Goal: Task Accomplishment & Management: Use online tool/utility

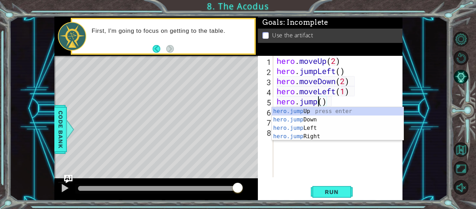
click at [323, 105] on div "hero . moveUp ( 2 ) hero . jumpLeft ( ) hero . moveDown ( 2 ) hero . moveLeft (…" at bounding box center [339, 127] width 129 height 142
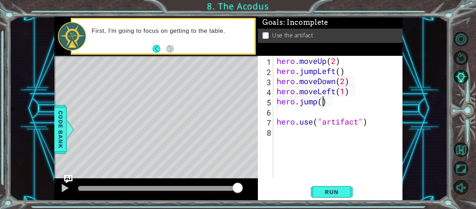
click at [316, 105] on div "hero . moveUp ( 2 ) hero . jumpLeft ( ) hero . moveDown ( 2 ) hero . moveLeft (…" at bounding box center [339, 127] width 129 height 142
click at [319, 106] on div "hero . moveUp ( 2 ) hero . jumpLeft ( ) hero . moveDown ( 2 ) hero . moveLeft (…" at bounding box center [339, 127] width 129 height 142
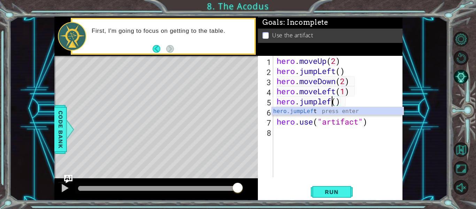
scroll to position [0, 3]
click at [327, 109] on div "hero.jumpLeft press enter" at bounding box center [338, 119] width 132 height 25
type textarea "hero.jumpLeft"
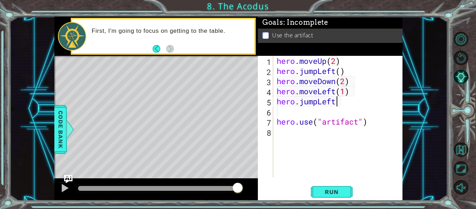
click at [301, 114] on div "hero . moveUp ( 2 ) hero . jumpLeft ( ) hero . moveDown ( 2 ) hero . moveLeft (…" at bounding box center [339, 127] width 129 height 142
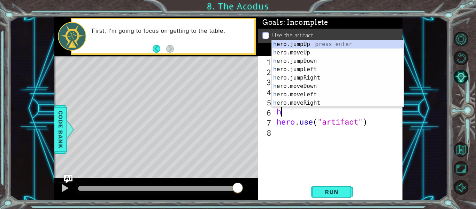
scroll to position [0, 0]
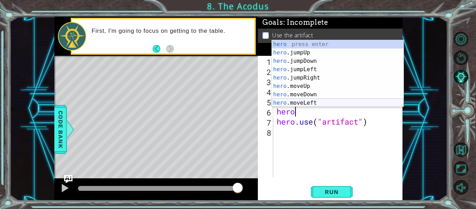
click at [317, 100] on div "hero press enter hero .jumpUp press enter hero .jumpDown press enter hero .jump…" at bounding box center [338, 82] width 132 height 84
type textarea "hero.moveLeft(1)"
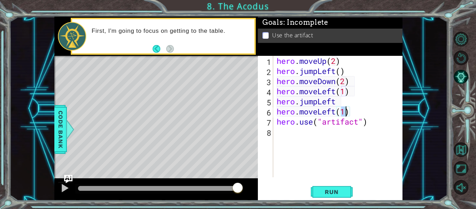
click at [353, 115] on div "hero . moveUp ( 2 ) hero . jumpLeft ( ) hero . moveDown ( 2 ) hero . moveLeft (…" at bounding box center [339, 127] width 129 height 142
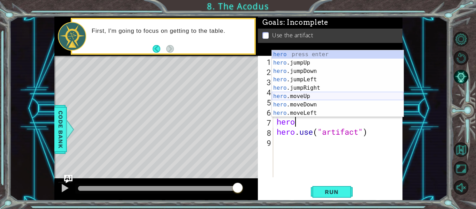
click at [349, 96] on div "hero press enter hero .jumpUp press enter hero .jumpDown press enter hero .jump…" at bounding box center [338, 92] width 132 height 84
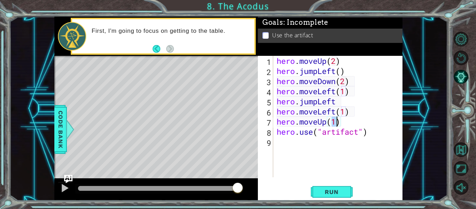
type textarea "hero.moveUp(2)"
click at [343, 122] on div "hero . moveUp ( 2 ) hero . jumpLeft ( ) hero . moveDown ( 2 ) hero . moveLeft (…" at bounding box center [339, 127] width 129 height 142
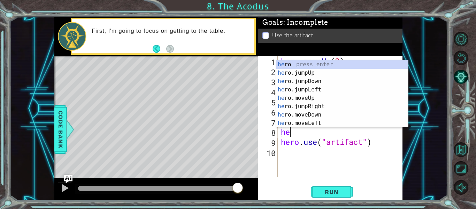
scroll to position [0, 0]
type textarea "hero"
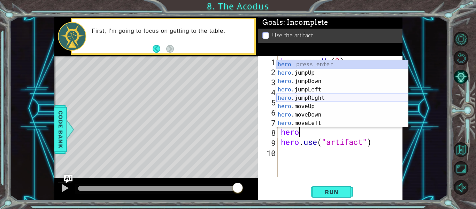
click at [342, 99] on div "hero press enter hero .jumpUp press enter hero .jumpDown press enter hero .jump…" at bounding box center [343, 102] width 132 height 84
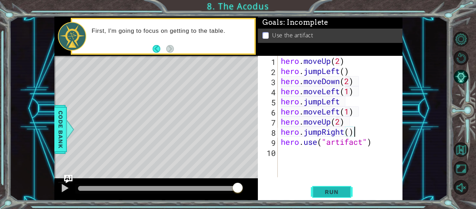
click at [330, 190] on span "Run" at bounding box center [332, 191] width 28 height 7
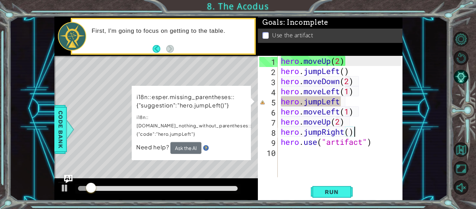
click at [219, 176] on div "Level Map" at bounding box center [215, 158] width 322 height 205
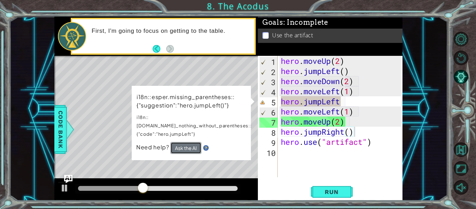
click at [182, 142] on button "Ask the AI" at bounding box center [186, 148] width 31 height 12
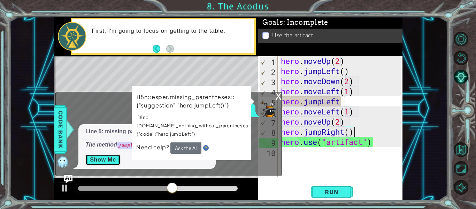
click at [103, 164] on button "Show Me" at bounding box center [102, 159] width 35 height 11
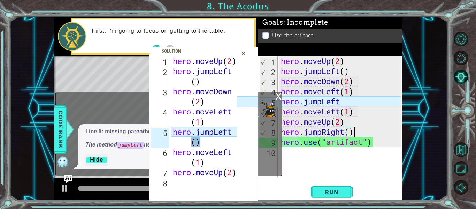
click at [244, 52] on div "×" at bounding box center [243, 53] width 11 height 12
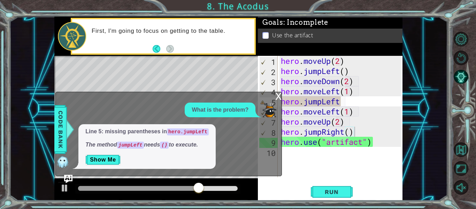
click at [278, 96] on div "x" at bounding box center [278, 95] width 6 height 7
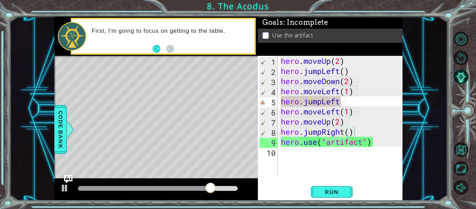
click at [344, 106] on div "hero . moveUp ( 2 ) hero . jumpLeft ( ) hero . moveDown ( 2 ) hero . moveLeft (…" at bounding box center [342, 127] width 125 height 142
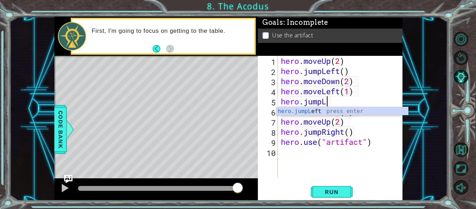
type textarea "hero.jump"
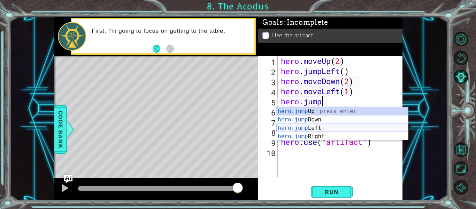
click at [332, 129] on div "hero.jump Up press enter hero.jump Down press enter hero.jump Left press enter …" at bounding box center [343, 132] width 132 height 50
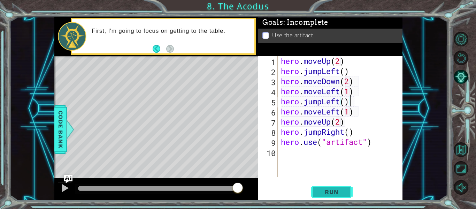
click at [321, 193] on span "Run" at bounding box center [332, 191] width 28 height 7
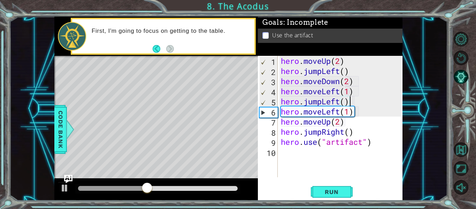
click at [334, 70] on div "hero . moveUp ( 2 ) hero . jumpLeft ( ) hero . moveDown ( 2 ) hero . moveLeft (…" at bounding box center [342, 127] width 125 height 142
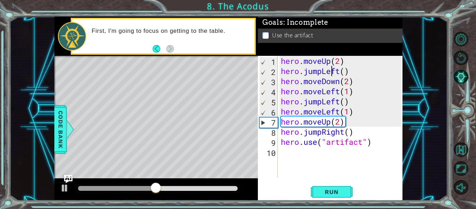
click at [326, 72] on div "hero . moveUp ( 2 ) hero . jumpLeft ( ) hero . moveDown ( 2 ) hero . moveLeft (…" at bounding box center [342, 127] width 125 height 142
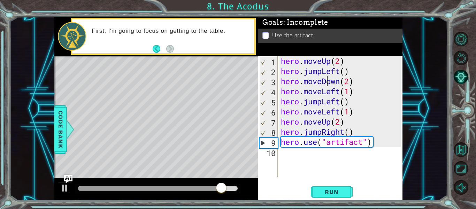
click at [326, 76] on div "hero . moveUp ( 2 ) hero . jumpLeft ( ) hero . moveDown ( 2 ) hero . moveLeft (…" at bounding box center [342, 127] width 125 height 142
click at [323, 74] on div "hero . moveUp ( 2 ) hero . jumpLeft ( ) hero . moveDown ( 2 ) hero . moveLeft (…" at bounding box center [342, 127] width 125 height 142
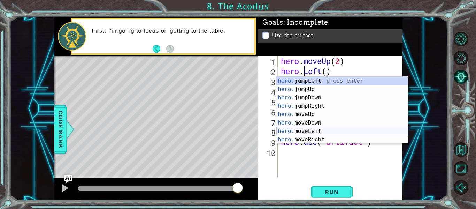
click at [320, 128] on div "hero. jumpLeft press enter hero. jumpUp press enter hero. jumpDown press enter …" at bounding box center [343, 119] width 132 height 84
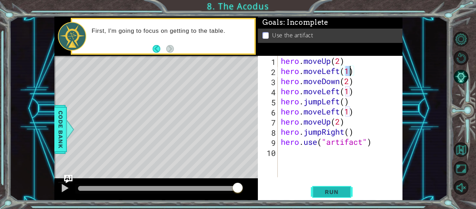
click at [321, 190] on span "Run" at bounding box center [332, 191] width 28 height 7
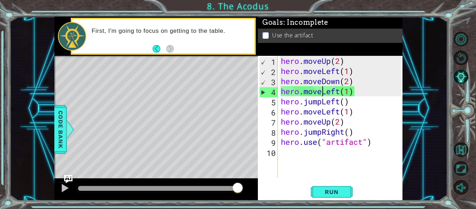
click at [323, 93] on div "hero . moveUp ( 2 ) hero . moveLeft ( 1 ) hero . moveDown ( 2 ) hero . moveLeft…" at bounding box center [342, 127] width 125 height 142
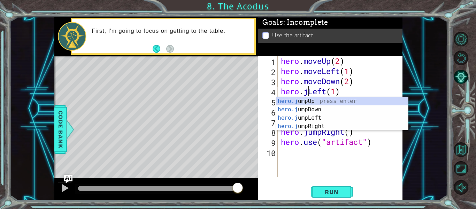
scroll to position [0, 2]
click at [319, 113] on div "hero.ju mpUp press enter hero.ju mpDown press enter hero.[PERSON_NAME] mpLeft p…" at bounding box center [343, 122] width 132 height 50
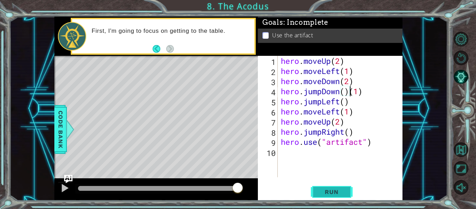
click at [328, 196] on button "Run" at bounding box center [332, 192] width 42 height 14
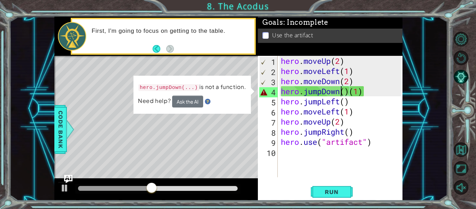
click at [342, 93] on div "hero . moveUp ( 2 ) hero . moveLeft ( 1 ) hero . moveDown ( 2 ) hero . jumpDown…" at bounding box center [342, 127] width 125 height 142
click at [324, 92] on div "hero . moveUp ( 2 ) hero . moveLeft ( 1 ) hero . moveDown ( 2 ) hero . jumpDown…" at bounding box center [342, 127] width 125 height 142
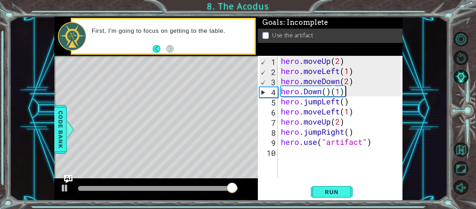
click at [360, 93] on div "hero . moveUp ( 2 ) hero . moveLeft ( 1 ) hero . moveDown ( 2 ) hero . Down ( )…" at bounding box center [342, 127] width 125 height 142
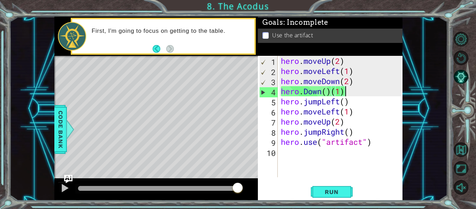
click at [315, 96] on div "hero . moveUp ( 2 ) hero . moveLeft ( 1 ) hero . moveDown ( 2 ) hero . Down ( )…" at bounding box center [342, 127] width 125 height 142
click at [348, 94] on div "hero . moveUp ( 2 ) hero . moveLeft ( 1 ) hero . moveDown ( 2 ) hero . Down ( )…" at bounding box center [342, 127] width 125 height 142
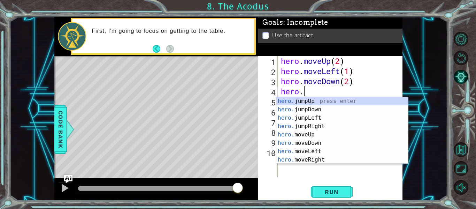
type textarea "hero.j"
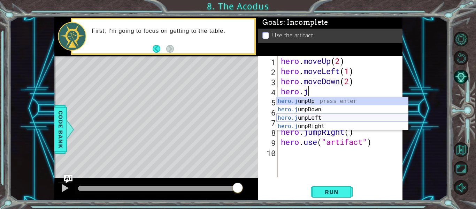
click at [350, 116] on div "hero.j umpUp press enter hero.j umpDown press enter hero.j umpLeft press enter …" at bounding box center [343, 122] width 132 height 50
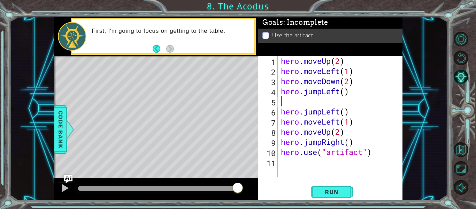
scroll to position [0, 0]
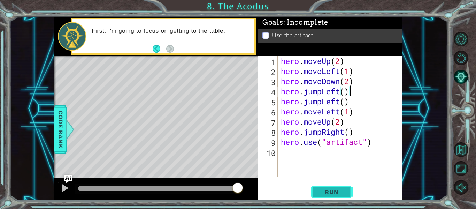
click at [323, 190] on span "Run" at bounding box center [332, 191] width 28 height 7
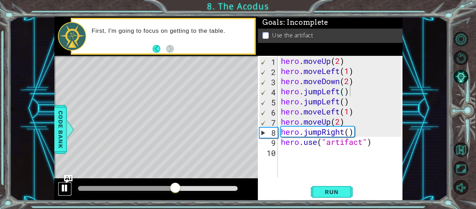
click at [63, 191] on div at bounding box center [64, 187] width 9 height 9
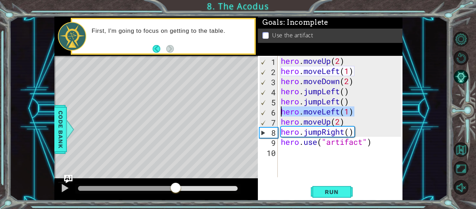
drag, startPoint x: 364, startPoint y: 113, endPoint x: 283, endPoint y: 113, distance: 81.2
click at [283, 113] on div "hero . moveUp ( 2 ) hero . moveLeft ( 1 ) hero . moveDown ( 2 ) hero . jumpLeft…" at bounding box center [342, 127] width 125 height 142
type textarea "hero.moveLeft(1)"
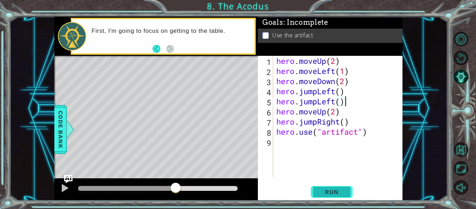
click at [321, 187] on button "Run" at bounding box center [332, 192] width 42 height 14
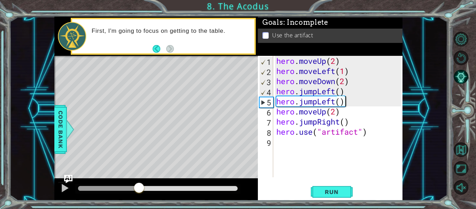
drag, startPoint x: 229, startPoint y: 185, endPoint x: 139, endPoint y: 184, distance: 90.0
click at [139, 184] on div at bounding box center [139, 188] width 13 height 13
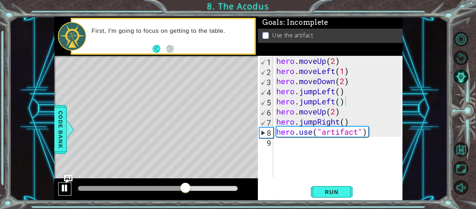
click at [61, 187] on div at bounding box center [64, 187] width 9 height 9
click at [323, 124] on div "hero . moveUp ( 2 ) hero . moveLeft ( 1 ) hero . moveDown ( 2 ) hero . jumpLeft…" at bounding box center [340, 127] width 130 height 142
click at [319, 123] on div "hero . moveUp ( 2 ) hero . moveLeft ( 1 ) hero . moveDown ( 2 ) hero . jumpLeft…" at bounding box center [340, 127] width 130 height 142
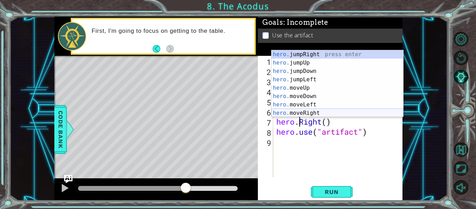
click at [326, 111] on div "hero. jumpRight press enter hero. jumpUp press enter hero. jumpDown press enter…" at bounding box center [338, 92] width 132 height 84
type textarea "hero.moveRight(1)"
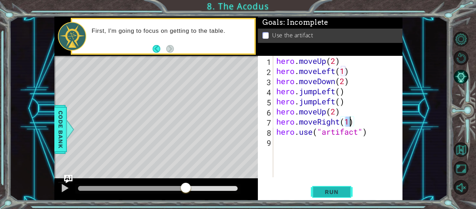
click at [332, 191] on span "Run" at bounding box center [332, 191] width 28 height 7
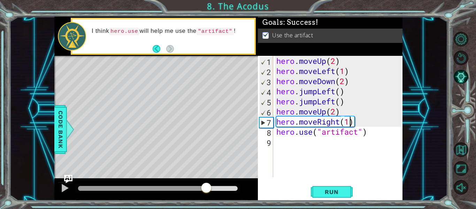
drag, startPoint x: 109, startPoint y: 188, endPoint x: 212, endPoint y: 195, distance: 103.4
click at [212, 195] on div at bounding box center [156, 189] width 204 height 22
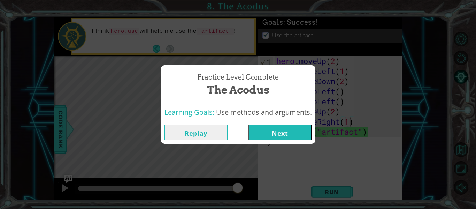
click at [268, 138] on button "Next" at bounding box center [280, 132] width 63 height 16
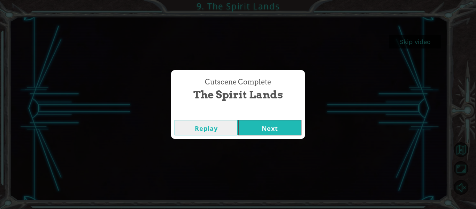
click at [287, 122] on button "Next" at bounding box center [269, 128] width 63 height 16
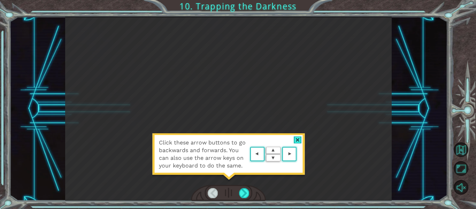
click at [296, 139] on div at bounding box center [298, 139] width 8 height 7
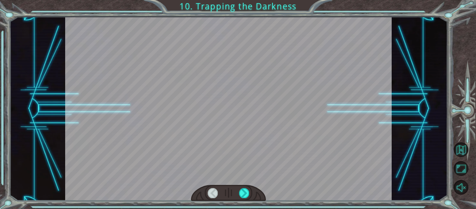
click at [268, 162] on div at bounding box center [228, 109] width 327 height 184
click at [247, 193] on div at bounding box center [244, 193] width 10 height 10
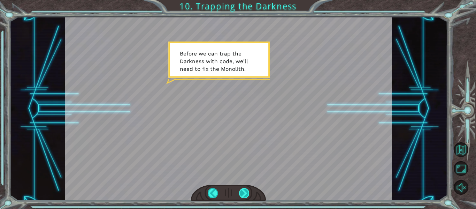
click at [247, 193] on div at bounding box center [244, 193] width 10 height 10
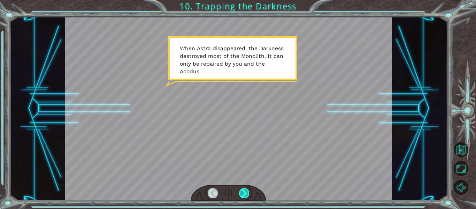
click at [247, 193] on div at bounding box center [244, 193] width 10 height 10
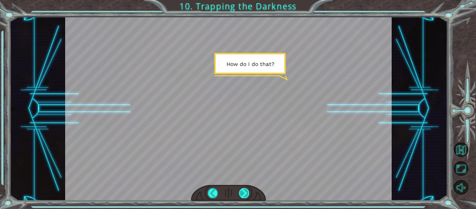
click at [247, 193] on div at bounding box center [244, 193] width 10 height 10
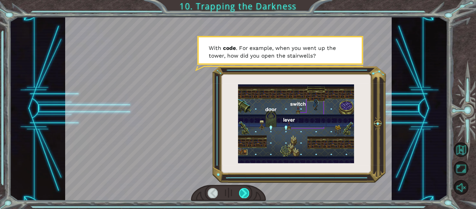
click at [247, 193] on div at bounding box center [244, 193] width 10 height 10
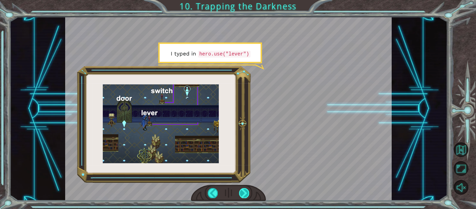
click at [247, 193] on div at bounding box center [244, 193] width 10 height 10
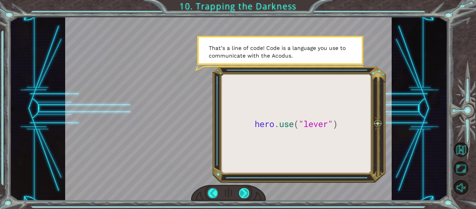
click at [247, 193] on div at bounding box center [244, 193] width 10 height 10
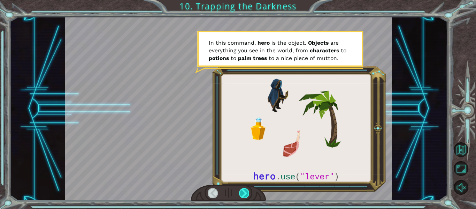
click at [247, 193] on div at bounding box center [244, 193] width 10 height 10
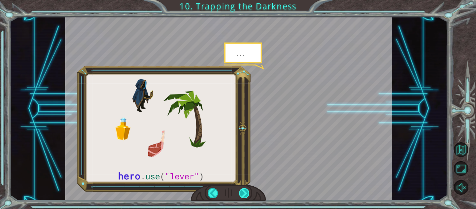
click at [247, 193] on div at bounding box center [244, 193] width 10 height 10
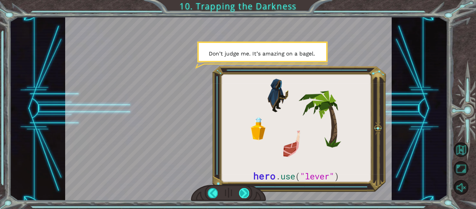
click at [247, 193] on div at bounding box center [244, 193] width 10 height 10
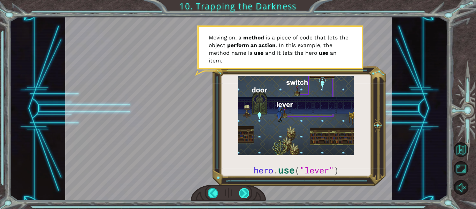
click at [247, 193] on div at bounding box center [244, 193] width 10 height 10
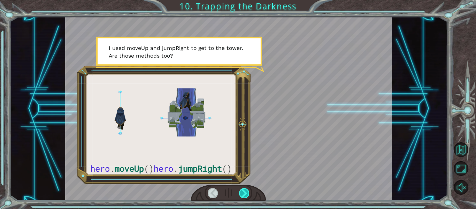
click at [247, 193] on div at bounding box center [244, 193] width 10 height 10
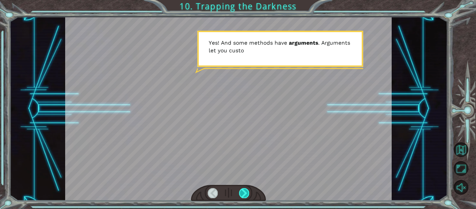
click at [247, 193] on div at bounding box center [244, 193] width 10 height 10
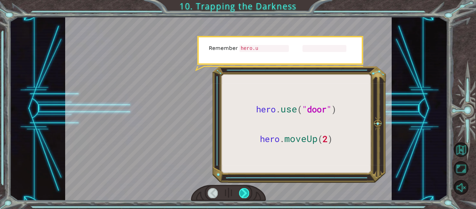
click at [247, 193] on div at bounding box center [244, 193] width 10 height 10
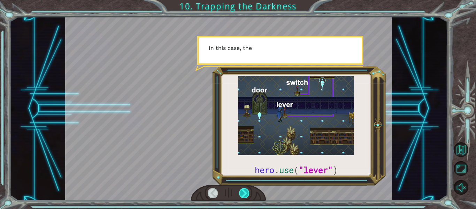
click at [247, 193] on div at bounding box center [244, 193] width 10 height 10
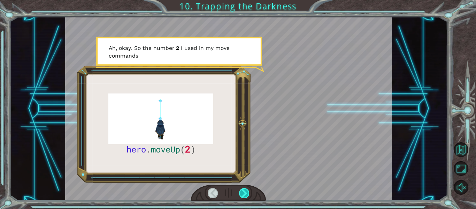
click at [247, 193] on div at bounding box center [244, 193] width 10 height 10
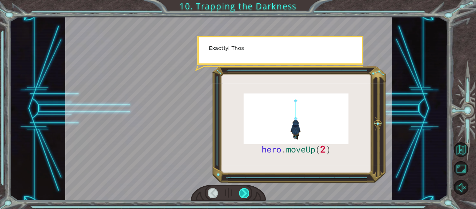
click at [247, 193] on div at bounding box center [244, 193] width 10 height 10
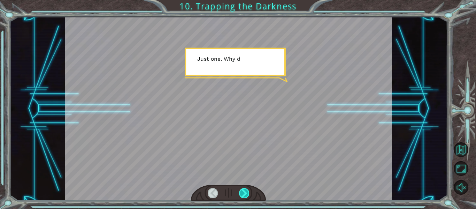
click at [247, 193] on div at bounding box center [244, 193] width 10 height 10
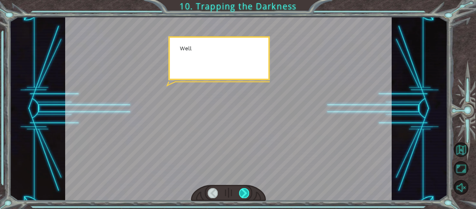
click at [247, 193] on div at bounding box center [244, 193] width 10 height 10
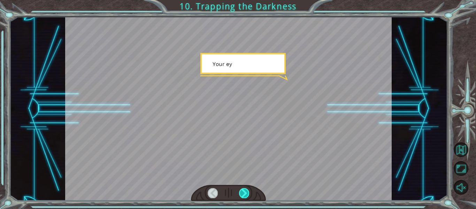
click at [247, 193] on div at bounding box center [244, 193] width 10 height 10
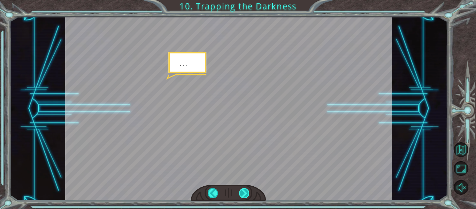
click at [247, 193] on div at bounding box center [244, 193] width 10 height 10
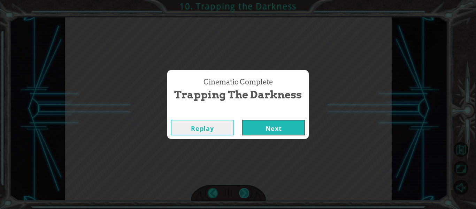
click at [247, 193] on div "Cinematic Complete Trapping the Darkness Replay Next" at bounding box center [238, 104] width 476 height 209
click at [265, 124] on button "Next" at bounding box center [273, 128] width 63 height 16
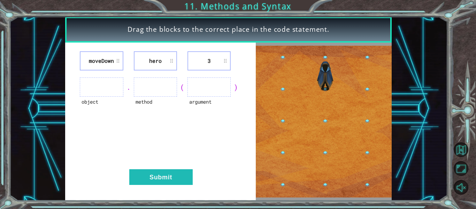
click at [210, 89] on ul at bounding box center [209, 86] width 43 height 19
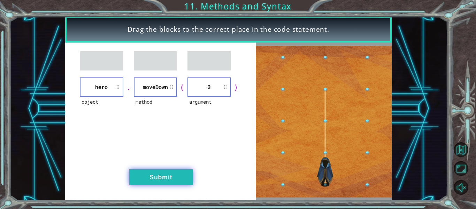
click at [180, 177] on button "Submit" at bounding box center [160, 177] width 63 height 16
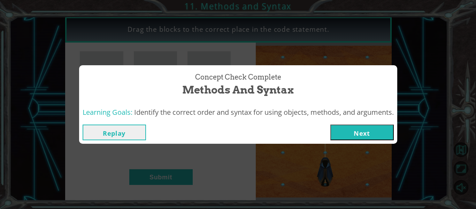
click at [348, 131] on button "Next" at bounding box center [362, 132] width 63 height 16
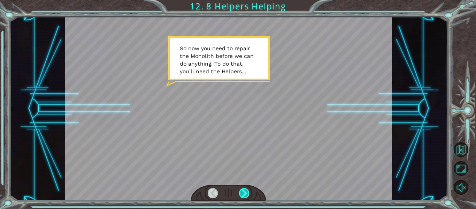
click at [248, 195] on div at bounding box center [244, 193] width 10 height 10
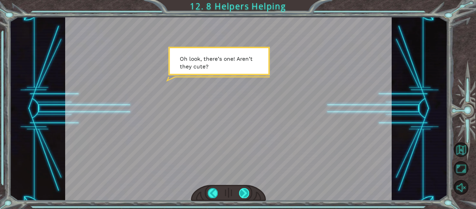
click at [248, 195] on div at bounding box center [244, 193] width 10 height 10
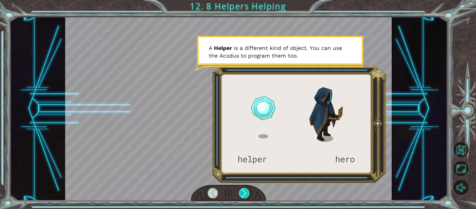
click at [248, 195] on div at bounding box center [244, 193] width 10 height 10
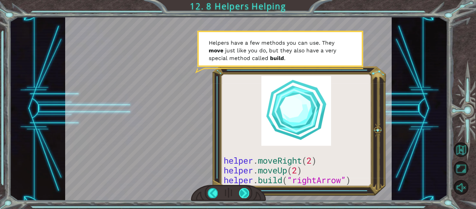
click at [245, 194] on div at bounding box center [244, 193] width 10 height 10
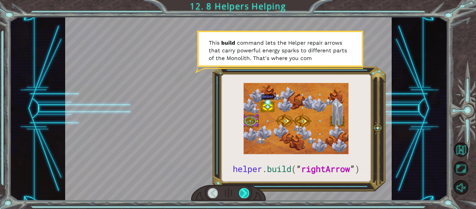
click at [245, 194] on div at bounding box center [244, 193] width 10 height 10
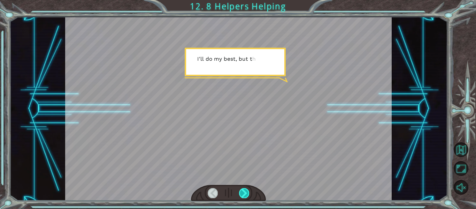
click at [245, 194] on div at bounding box center [244, 193] width 10 height 10
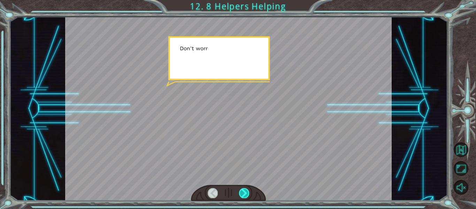
click at [245, 194] on div at bounding box center [244, 193] width 10 height 10
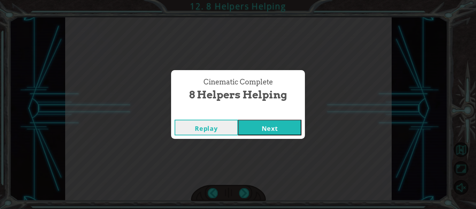
click at [273, 130] on button "Next" at bounding box center [269, 128] width 63 height 16
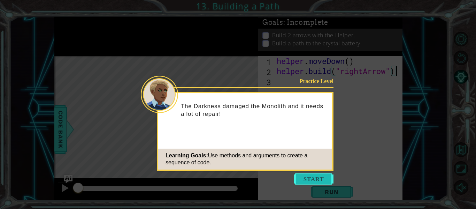
click at [316, 175] on button "Start" at bounding box center [314, 178] width 40 height 11
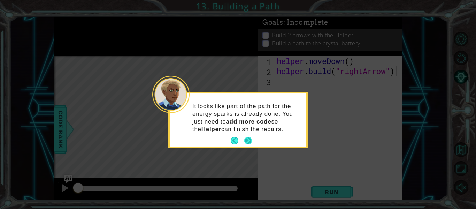
click at [249, 137] on button "Next" at bounding box center [248, 141] width 8 height 8
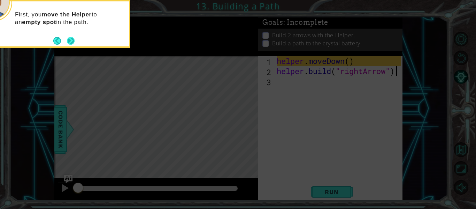
click at [69, 39] on button "Next" at bounding box center [71, 41] width 8 height 8
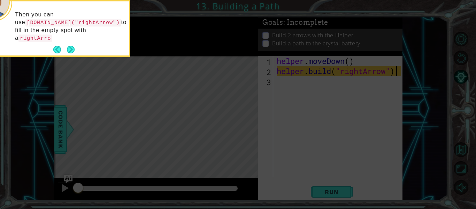
click at [69, 46] on button "Next" at bounding box center [71, 50] width 8 height 8
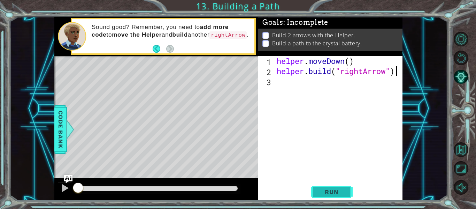
click at [321, 191] on span "Run" at bounding box center [332, 191] width 28 height 7
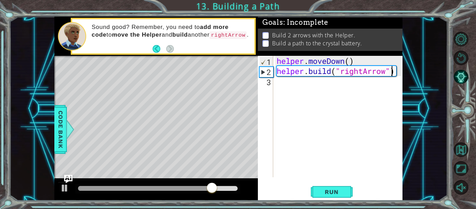
click at [390, 72] on div "helper . moveDown ( ) helper . build ( "rightArrow" )" at bounding box center [339, 127] width 129 height 142
click at [388, 71] on div "helper . moveDown ( ) helper . build ( "rightArrow" )" at bounding box center [339, 127] width 129 height 142
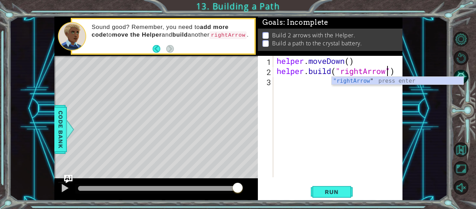
scroll to position [0, 5]
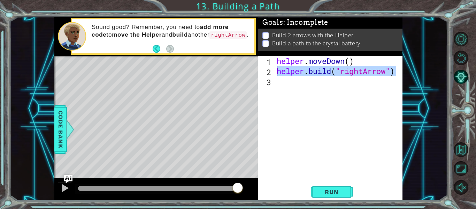
drag, startPoint x: 396, startPoint y: 73, endPoint x: 272, endPoint y: 69, distance: 124.2
click at [272, 69] on div "[DOMAIN_NAME]("rightArrow") 1 2 3 helper . moveDown ( ) helper . build ( "right…" at bounding box center [329, 116] width 143 height 121
click at [272, 69] on div "2" at bounding box center [266, 72] width 14 height 10
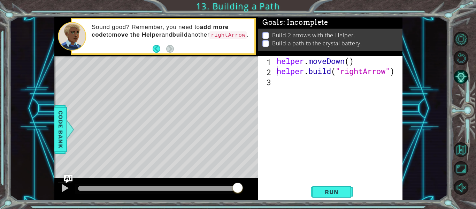
click at [296, 68] on div "helper . moveDown ( ) helper . build ( "rightArrow" )" at bounding box center [339, 127] width 129 height 142
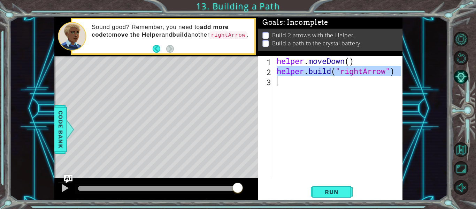
click at [296, 68] on div "helper . moveDown ( ) helper . build ( "rightArrow" )" at bounding box center [338, 116] width 126 height 121
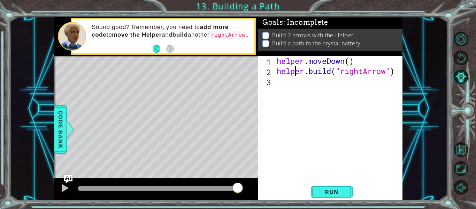
click at [296, 68] on div "helper . moveDown ( ) helper . build ( "rightArrow" )" at bounding box center [339, 127] width 129 height 142
click at [296, 68] on div "helper . moveDown ( ) helper . build ( "rightArrow" )" at bounding box center [338, 116] width 126 height 121
click at [296, 68] on div "helper . moveDown ( ) helper . build ( "rightArrow" )" at bounding box center [339, 127] width 129 height 142
type textarea "[DOMAIN_NAME]("rightArrow")"
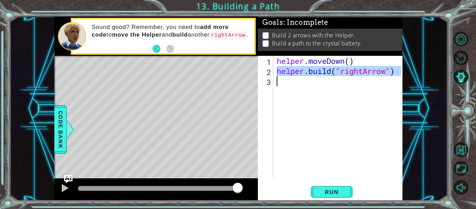
click at [287, 84] on div "helper . moveDown ( ) helper . build ( "rightArrow" )" at bounding box center [338, 116] width 126 height 121
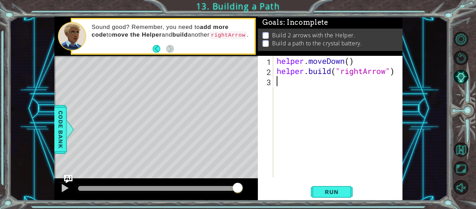
scroll to position [0, 0]
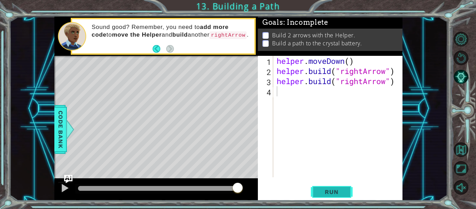
click at [318, 187] on button "Run" at bounding box center [332, 192] width 42 height 14
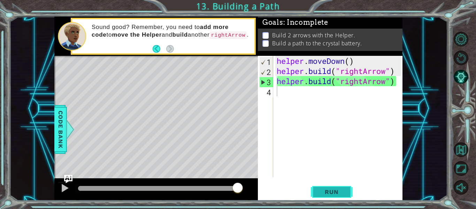
click at [326, 189] on span "Run" at bounding box center [332, 191] width 28 height 7
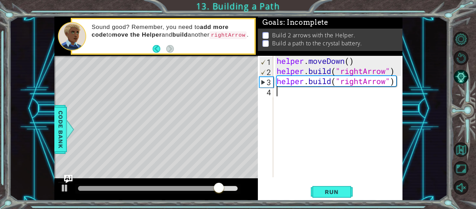
click at [398, 71] on div "helper . moveDown ( ) helper . build ( "rightArrow" ) helper . build ( "rightAr…" at bounding box center [339, 127] width 129 height 142
type textarea "[DOMAIN_NAME]("rightArrow")"
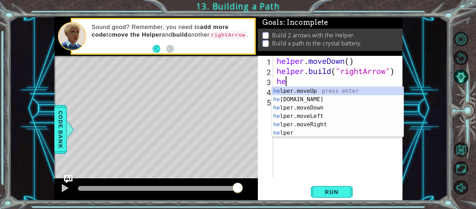
scroll to position [0, 0]
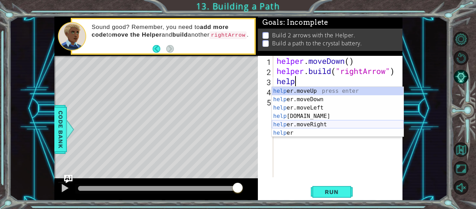
click at [366, 121] on div "help er.moveUp press enter help er.moveDown press enter help er.moveLeft press …" at bounding box center [338, 120] width 132 height 67
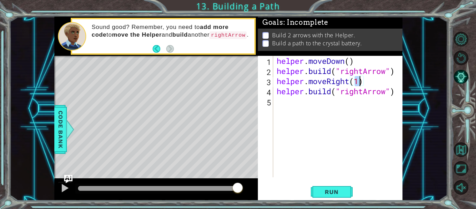
scroll to position [0, 3]
type textarea "helper.moveRight(3)"
click at [336, 190] on span "Run" at bounding box center [332, 191] width 28 height 7
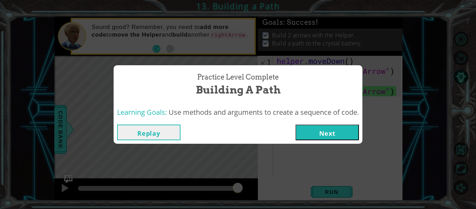
click at [315, 128] on button "Next" at bounding box center [327, 132] width 63 height 16
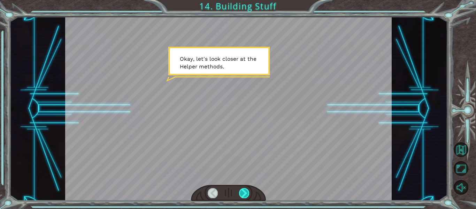
click at [245, 196] on div at bounding box center [244, 193] width 10 height 10
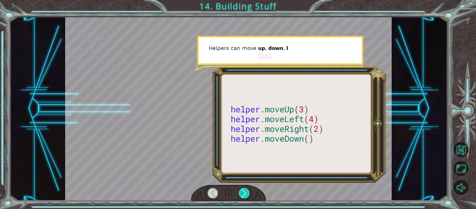
click at [245, 196] on div at bounding box center [244, 193] width 10 height 10
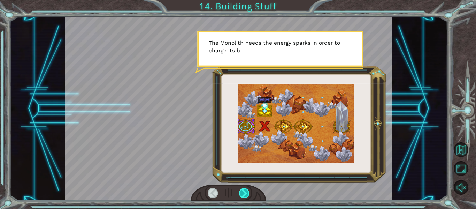
click at [242, 194] on div at bounding box center [244, 193] width 10 height 10
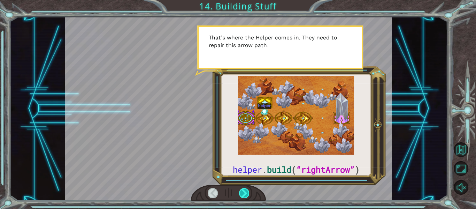
click at [242, 194] on div at bounding box center [244, 193] width 10 height 10
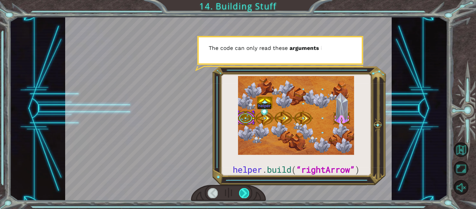
click at [242, 194] on div at bounding box center [244, 193] width 10 height 10
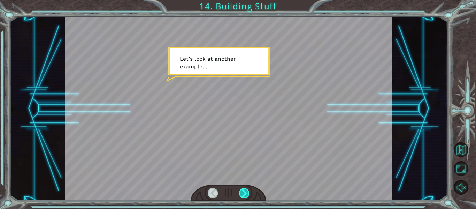
click at [242, 194] on div at bounding box center [244, 193] width 10 height 10
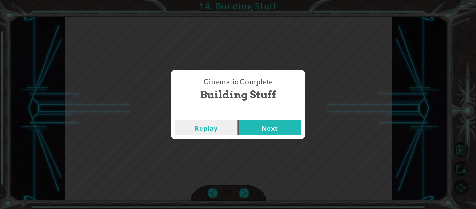
click at [263, 127] on button "Next" at bounding box center [269, 128] width 63 height 16
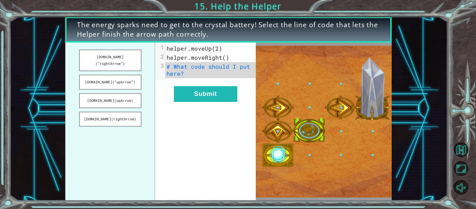
drag, startPoint x: 127, startPoint y: 57, endPoint x: 172, endPoint y: 65, distance: 45.7
click at [172, 65] on div "[DOMAIN_NAME](“rightArrow”) [DOMAIN_NAME](“upArrow”) [DOMAIN_NAME](upArrow) [DO…" at bounding box center [160, 122] width 191 height 158
click at [128, 55] on button "[DOMAIN_NAME](“rightArrow”)" at bounding box center [110, 61] width 62 height 22
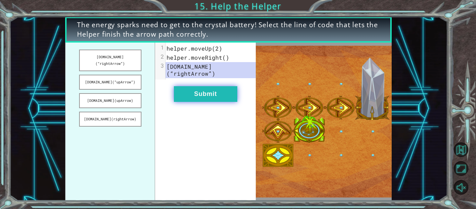
click at [213, 86] on button "Submit" at bounding box center [205, 94] width 63 height 16
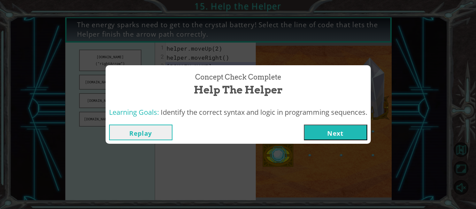
click at [344, 131] on button "Next" at bounding box center [335, 132] width 63 height 16
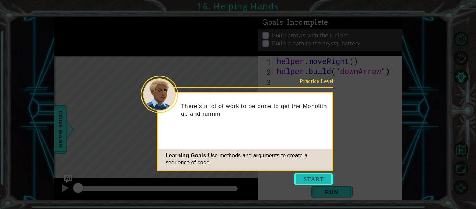
click at [307, 177] on button "Start" at bounding box center [314, 178] width 40 height 11
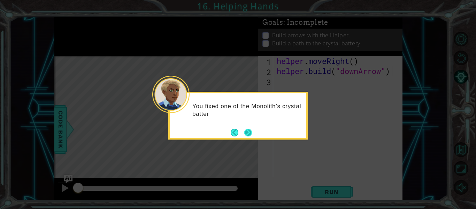
click at [247, 130] on button "Next" at bounding box center [248, 133] width 8 height 8
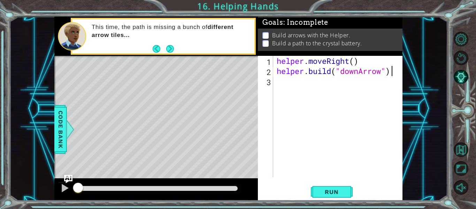
click at [285, 83] on div "helper . moveRight ( ) helper . build ( "downArrow" )" at bounding box center [339, 127] width 129 height 142
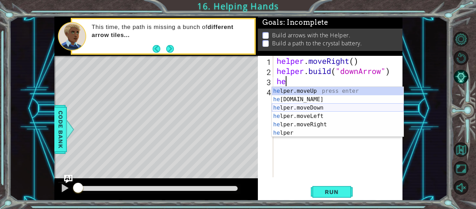
click at [301, 109] on div "he lper.moveUp press enter he [DOMAIN_NAME] press enter he lper.moveDown press …" at bounding box center [338, 120] width 132 height 67
type textarea "helper.moveDown(1)"
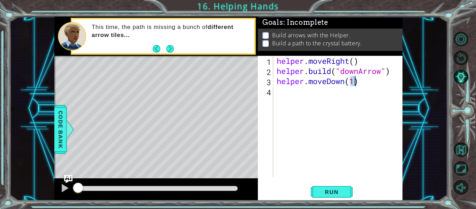
click at [346, 90] on div "helper . moveRight ( ) helper . build ( "downArrow" ) helper . moveDown ( 1 )" at bounding box center [339, 127] width 129 height 142
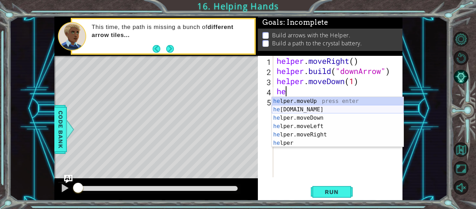
click at [363, 106] on div "he lper.moveUp press enter he [DOMAIN_NAME] press enter he lper.moveDown press …" at bounding box center [338, 130] width 132 height 67
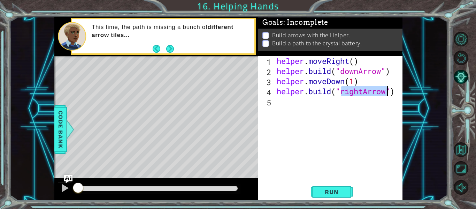
click at [359, 93] on div "helper . moveRight ( ) helper . build ( "downArrow" ) helper . moveDown ( 1 ) h…" at bounding box center [338, 116] width 126 height 121
click at [359, 93] on div "helper . moveRight ( ) helper . build ( "downArrow" ) helper . moveDown ( 1 ) h…" at bounding box center [339, 127] width 129 height 142
click at [359, 93] on div "helper . moveRight ( ) helper . build ( "downArrow" ) helper . moveDown ( 1 ) h…" at bounding box center [338, 116] width 126 height 121
click at [359, 93] on div "helper . moveRight ( ) helper . build ( "downArrow" ) helper . moveDown ( 1 ) h…" at bounding box center [339, 127] width 129 height 142
click at [359, 93] on div "helper . moveRight ( ) helper . build ( "downArrow" ) helper . moveDown ( 1 ) h…" at bounding box center [338, 116] width 126 height 121
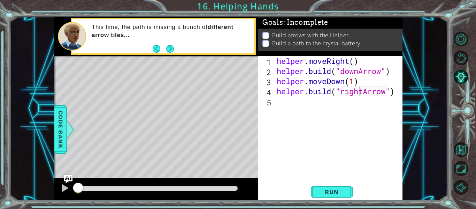
click at [362, 93] on div "helper . moveRight ( ) helper . build ( "downArrow" ) helper . moveDown ( 1 ) h…" at bounding box center [339, 127] width 129 height 142
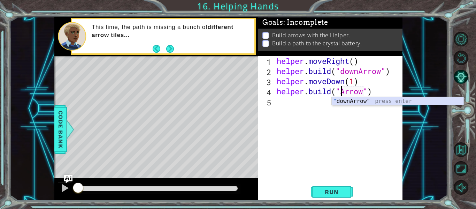
click at [397, 102] on div "" downArrow" press enter" at bounding box center [398, 109] width 132 height 25
type textarea "[DOMAIN_NAME]("downArrow")"
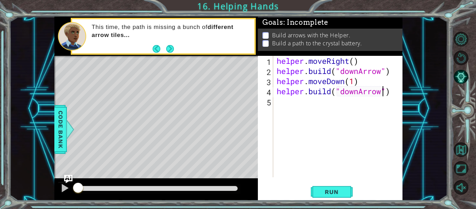
click at [396, 92] on div "helper . moveRight ( ) helper . build ( "downArrow" ) helper . moveDown ( 1 ) h…" at bounding box center [339, 127] width 129 height 142
click at [336, 103] on div "helper . moveRight ( ) helper . build ( "downArrow" ) helper . moveDown ( 1 ) h…" at bounding box center [339, 127] width 129 height 142
click at [294, 65] on div "helper . moveRight ( ) helper . build ( "downArrow" ) helper . moveDown ( 1 ) h…" at bounding box center [339, 127] width 129 height 142
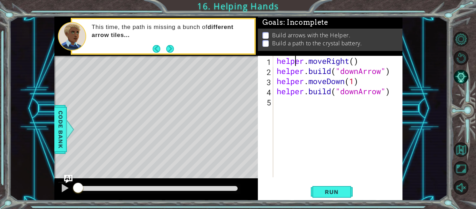
type textarea "helper.moveRight() [DOMAIN_NAME]("downArrow")"
click at [278, 104] on div "helper . moveRight ( ) helper . build ( "downArrow" ) helper . moveDown ( 1 ) h…" at bounding box center [339, 127] width 129 height 142
paste textarea "h"
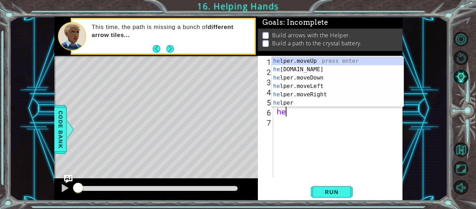
scroll to position [0, 0]
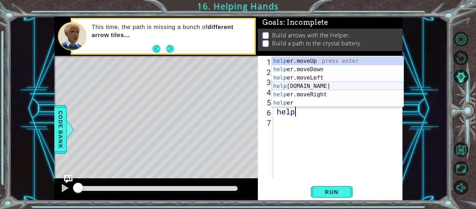
click at [280, 86] on div "help er.moveUp press enter help er.moveDown press enter help er.moveLeft press …" at bounding box center [338, 90] width 132 height 67
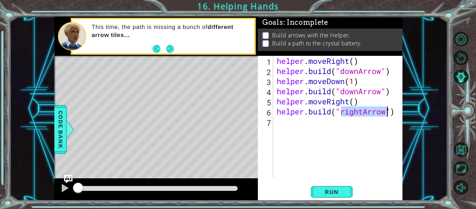
click at [364, 115] on div "helper . moveRight ( ) helper . build ( "downArrow" ) helper . moveDown ( 1 ) h…" at bounding box center [338, 116] width 126 height 121
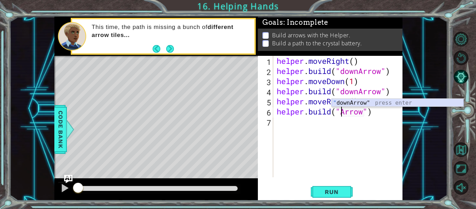
click at [391, 104] on div "" downArrow" press enter" at bounding box center [398, 111] width 132 height 25
type textarea "[DOMAIN_NAME]("downArrow")"
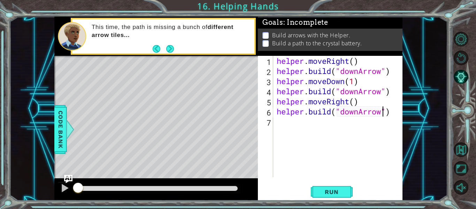
click at [298, 133] on div "helper . moveRight ( ) helper . build ( "downArrow" ) helper . moveDown ( 1 ) h…" at bounding box center [339, 127] width 129 height 142
click at [360, 115] on div "helper . moveRight ( ) helper . build ( "downArrow" ) helper . moveDown ( 1 ) h…" at bounding box center [339, 127] width 129 height 142
type textarea "[DOMAIN_NAME]("rightArrow")"
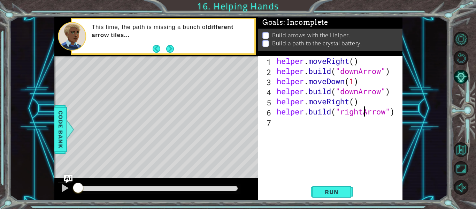
click at [327, 137] on div "helper . moveRight ( ) helper . build ( "downArrow" ) helper . moveDown ( 1 ) h…" at bounding box center [339, 127] width 129 height 142
click at [340, 105] on div "helper . moveRight ( ) helper . build ( "downArrow" ) helper . moveDown ( 1 ) h…" at bounding box center [339, 127] width 129 height 142
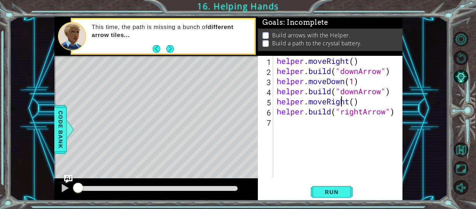
type textarea "helper.moveRight() [DOMAIN_NAME]("rightArrow")"
click at [319, 132] on div "helper . moveRight ( ) helper . build ( "downArrow" ) helper . moveDown ( 1 ) h…" at bounding box center [339, 127] width 129 height 142
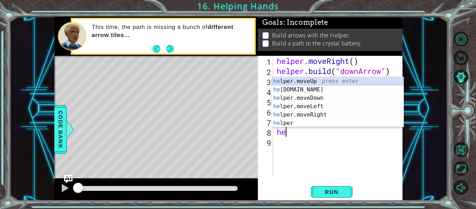
click at [356, 84] on div "he lper.moveUp press enter he [DOMAIN_NAME] press enter he lper.moveDown press …" at bounding box center [338, 110] width 132 height 67
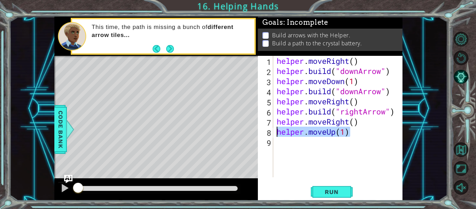
drag, startPoint x: 352, startPoint y: 132, endPoint x: 275, endPoint y: 136, distance: 77.5
click at [275, 136] on div "helper.moveUp(1) 1 2 3 4 5 6 7 8 9 helper . moveRight ( ) helper . build ( "dow…" at bounding box center [329, 116] width 143 height 121
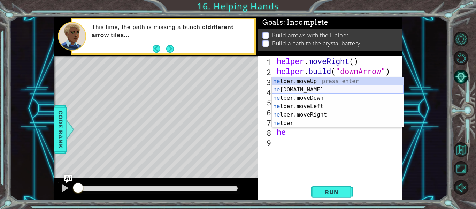
click at [300, 88] on div "he lper.moveUp press enter he [DOMAIN_NAME] press enter he lper.moveDown press …" at bounding box center [338, 110] width 132 height 67
type textarea "[DOMAIN_NAME]("rightArrow")"
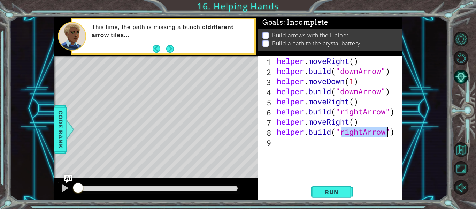
click at [357, 142] on div "helper . moveRight ( ) helper . build ( "downArrow" ) helper . moveDown ( 1 ) h…" at bounding box center [339, 127] width 129 height 142
click at [331, 196] on button "Run" at bounding box center [332, 192] width 42 height 14
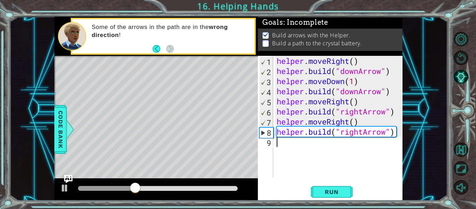
click at [54, 186] on div at bounding box center [156, 189] width 204 height 22
click at [64, 187] on div at bounding box center [64, 187] width 9 height 9
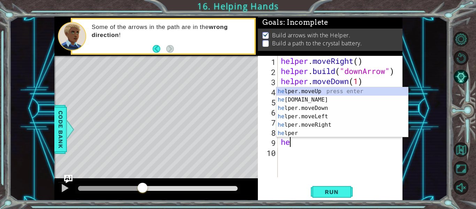
scroll to position [0, 0]
click at [309, 89] on div "hel per.moveUp press enter hel per.moveDown press enter hel per.moveLeft press …" at bounding box center [343, 120] width 132 height 67
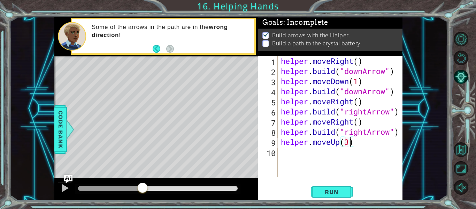
scroll to position [0, 3]
click at [342, 192] on span "Run" at bounding box center [332, 191] width 28 height 7
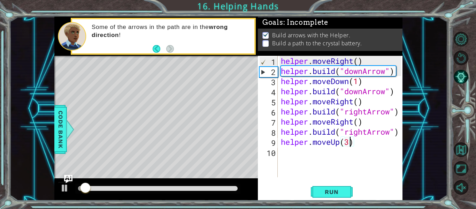
click at [179, 185] on div at bounding box center [157, 189] width 165 height 10
click at [179, 188] on div at bounding box center [158, 188] width 160 height 5
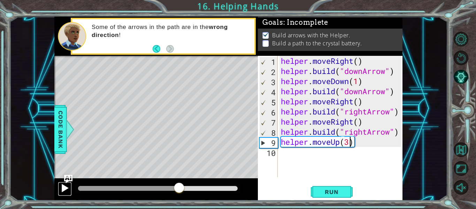
click at [59, 187] on button at bounding box center [65, 189] width 14 height 14
drag, startPoint x: 195, startPoint y: 188, endPoint x: 122, endPoint y: 200, distance: 73.8
click at [122, 200] on div at bounding box center [156, 189] width 204 height 22
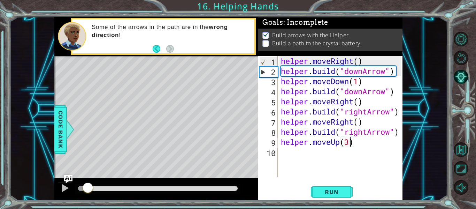
drag, startPoint x: 141, startPoint y: 185, endPoint x: 86, endPoint y: 197, distance: 55.4
click at [86, 197] on div at bounding box center [156, 189] width 204 height 22
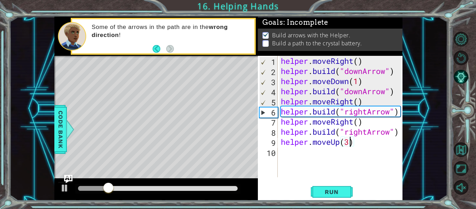
click at [63, 181] on div at bounding box center [156, 189] width 204 height 22
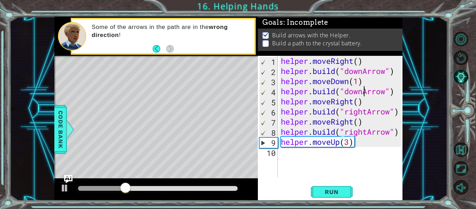
click at [365, 93] on div "helper . moveRight ( ) helper . build ( "downArrow" ) helper . moveDown ( 1 ) h…" at bounding box center [342, 127] width 125 height 142
click at [327, 188] on button "Run" at bounding box center [332, 192] width 42 height 14
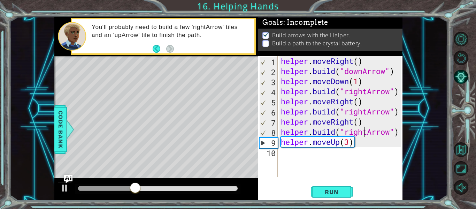
click at [366, 133] on div "helper . moveRight ( ) helper . build ( "downArrow" ) helper . moveDown ( 1 ) h…" at bounding box center [342, 127] width 125 height 142
click at [368, 134] on div "helper . moveRight ( ) helper . build ( "downArrow" ) helper . moveDown ( 1 ) h…" at bounding box center [342, 127] width 125 height 142
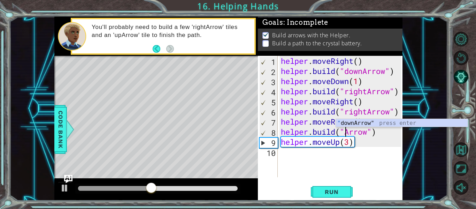
scroll to position [0, 3]
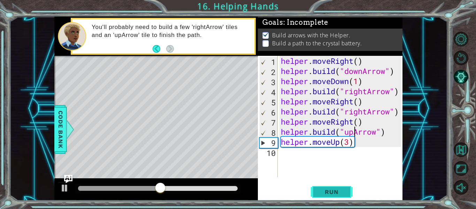
type textarea "[DOMAIN_NAME]("upArrow")"
click at [339, 188] on span "Run" at bounding box center [332, 191] width 28 height 7
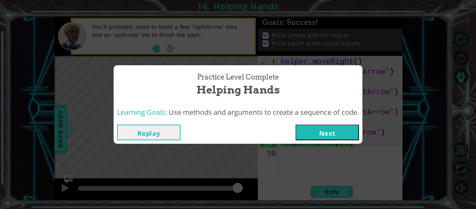
click at [321, 128] on button "Next" at bounding box center [327, 132] width 63 height 16
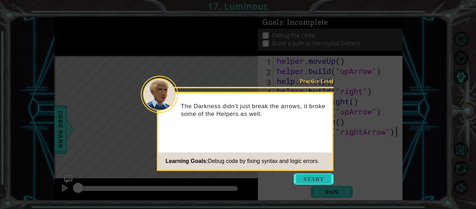
click at [321, 178] on button "Start" at bounding box center [314, 178] width 40 height 11
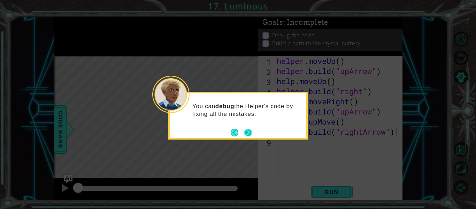
click at [249, 130] on button "Next" at bounding box center [248, 132] width 8 height 8
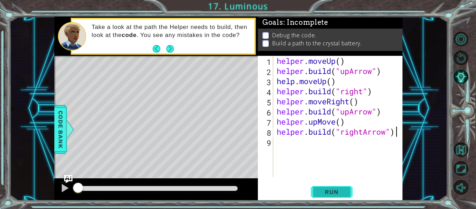
click at [341, 191] on span "Run" at bounding box center [332, 191] width 28 height 7
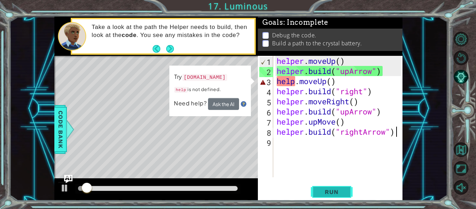
click at [341, 191] on span "Run" at bounding box center [332, 191] width 28 height 7
click at [294, 86] on div "helper . moveUp ( ) helper . build ( "upArrow" ) help . moveUp ( ) helper . bui…" at bounding box center [339, 127] width 129 height 142
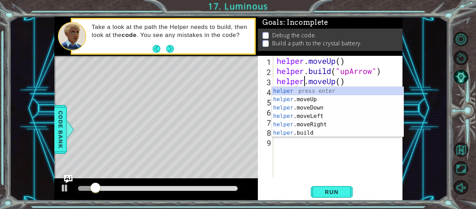
scroll to position [0, 1]
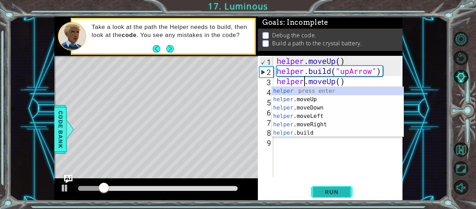
click at [331, 197] on button "Run" at bounding box center [332, 192] width 42 height 14
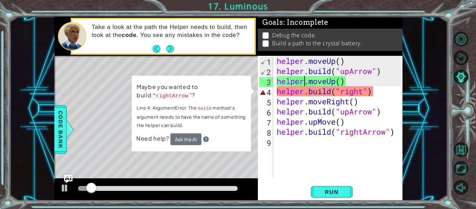
click at [194, 147] on div "Maybe you wanted to build "rightArrow "? Line 4: ArgumentError: The build metho…" at bounding box center [191, 114] width 119 height 76
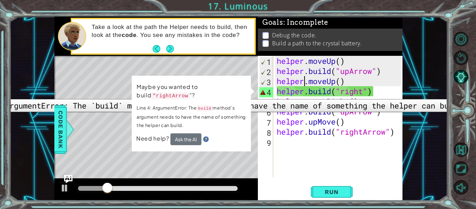
click at [265, 94] on div "4" at bounding box center [266, 92] width 14 height 10
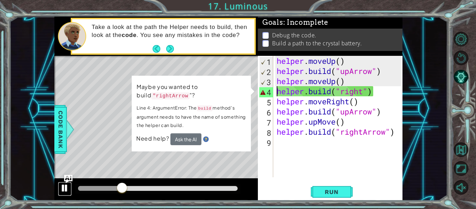
click at [66, 191] on div at bounding box center [64, 187] width 9 height 9
click at [65, 191] on div at bounding box center [64, 187] width 9 height 9
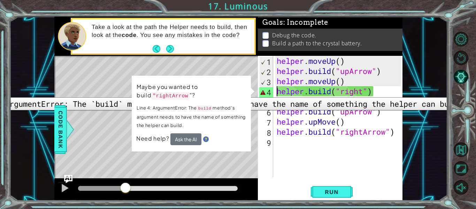
click at [266, 92] on div "4" at bounding box center [266, 92] width 14 height 10
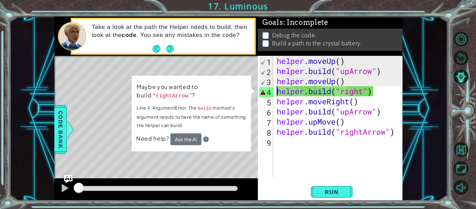
drag, startPoint x: 124, startPoint y: 187, endPoint x: 76, endPoint y: 194, distance: 47.9
click at [76, 194] on div at bounding box center [79, 188] width 13 height 13
click at [199, 88] on p "Maybe you wanted to build "rightArrow "?" at bounding box center [192, 91] width 110 height 19
click at [199, 88] on p "Maybe you wanted to build "rightArrow "?" at bounding box center [191, 91] width 109 height 18
click at [270, 93] on div "4" at bounding box center [266, 92] width 14 height 10
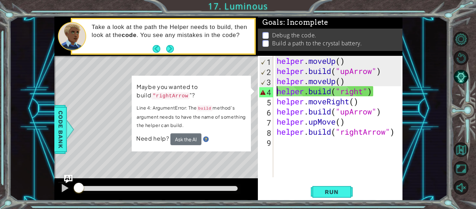
type textarea "[DOMAIN_NAME]("right")"
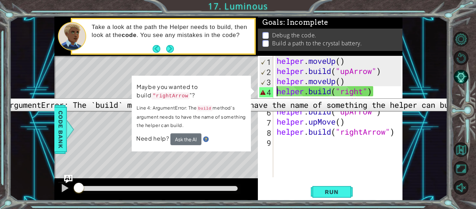
click at [270, 93] on div "4" at bounding box center [266, 92] width 14 height 10
type textarea "helper.moveUp()"
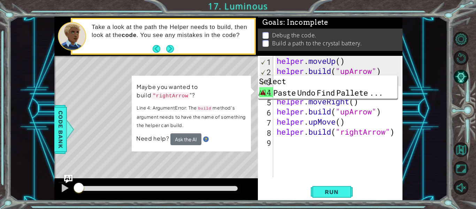
click at [280, 144] on div "helper . moveUp ( ) helper . build ( "upArrow" ) helper . moveUp ( ) helper . b…" at bounding box center [339, 127] width 129 height 142
drag, startPoint x: 398, startPoint y: 90, endPoint x: 227, endPoint y: 91, distance: 170.9
click at [227, 91] on div "1 ההההההההההההההההההההההההההההההההההההההההההההההההההההההההההההההההההההההההההההה…" at bounding box center [228, 109] width 348 height 184
type textarea "[DOMAIN_NAME]("right")"
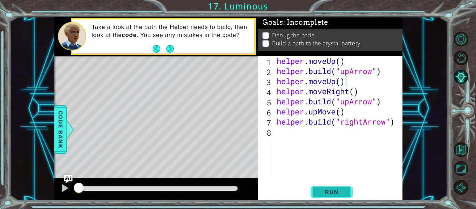
click at [342, 191] on span "Run" at bounding box center [332, 191] width 28 height 7
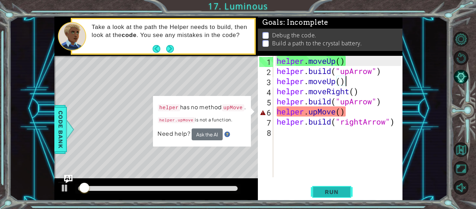
click at [342, 191] on span "Run" at bounding box center [332, 191] width 28 height 7
click at [320, 113] on div "helper . moveUp ( ) helper . build ( "upArrow" ) helper . moveUp ( ) helper . m…" at bounding box center [339, 127] width 129 height 142
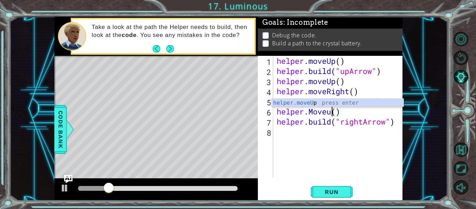
scroll to position [0, 3]
click at [333, 189] on span "Run" at bounding box center [332, 191] width 28 height 7
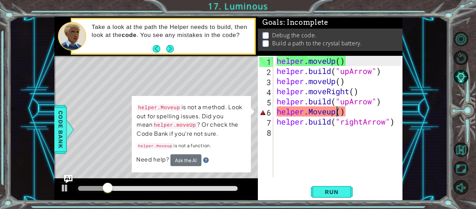
click at [333, 112] on div "helper . moveUp ( ) helper . build ( "upArrow" ) helper . moveUp ( ) helper . m…" at bounding box center [339, 127] width 129 height 142
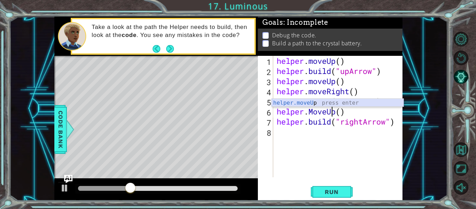
click at [333, 104] on div "helper.moveU p press enter" at bounding box center [338, 111] width 132 height 25
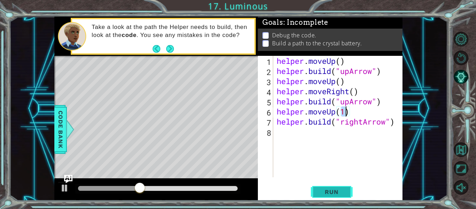
click at [320, 192] on span "Run" at bounding box center [332, 191] width 28 height 7
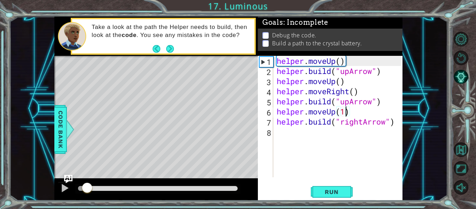
drag, startPoint x: 142, startPoint y: 186, endPoint x: 86, endPoint y: 189, distance: 55.2
click at [86, 189] on div at bounding box center [87, 188] width 13 height 13
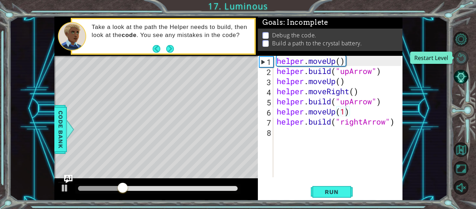
click at [467, 59] on button "Restart Level" at bounding box center [461, 58] width 15 height 15
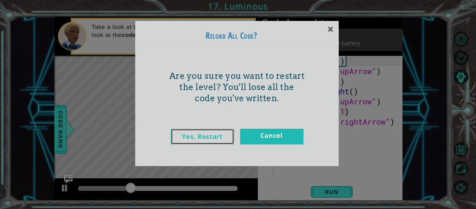
click at [207, 142] on link "Yes, Restart" at bounding box center [202, 137] width 63 height 16
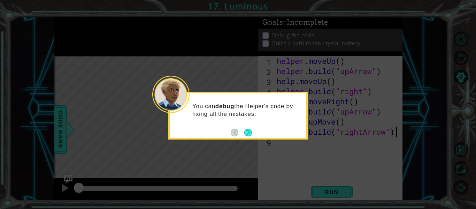
click at [253, 132] on div "You can debug the Helper's code by fixing all the mistakes." at bounding box center [237, 116] width 139 height 48
click at [248, 132] on button "Next" at bounding box center [248, 133] width 8 height 8
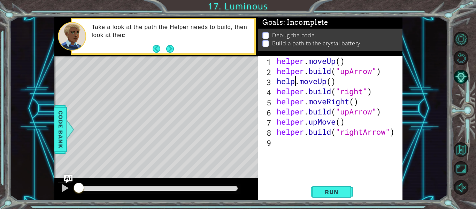
click at [297, 83] on div "helper . moveUp ( ) helper . build ( "upArrow" ) help . moveUp ( ) helper . bui…" at bounding box center [339, 127] width 129 height 142
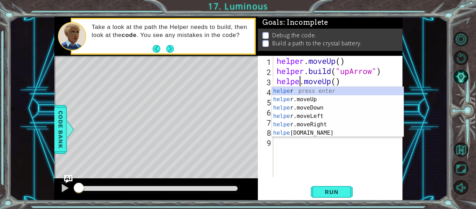
scroll to position [0, 1]
click at [303, 99] on div "helper press enter helper .moveUp press enter helper .moveDown press enter help…" at bounding box center [338, 120] width 132 height 67
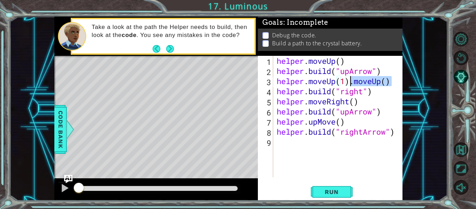
drag, startPoint x: 392, startPoint y: 85, endPoint x: 351, endPoint y: 82, distance: 40.3
click at [351, 82] on div "helper . moveUp ( ) helper . build ( "upArrow" ) helper . moveUp ( 1 ) . moveUp…" at bounding box center [339, 127] width 129 height 142
click at [327, 98] on div "helper . moveUp ( ) helper . build ( "upArrow" ) helper . moveUp ( 1 ) helper .…" at bounding box center [339, 127] width 129 height 142
click at [317, 124] on div "helper . moveUp ( ) helper . build ( "upArrow" ) helper . moveUp ( 1 ) helper .…" at bounding box center [339, 127] width 129 height 142
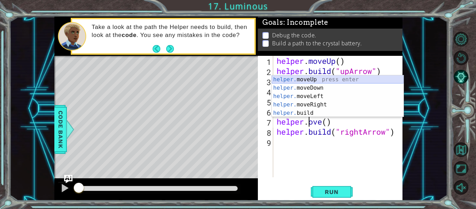
click at [313, 78] on div "helper. moveUp press enter helper. moveDown press enter helper. moveLeft press …" at bounding box center [338, 104] width 132 height 59
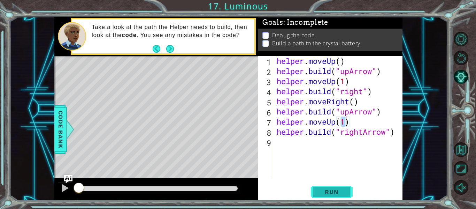
click at [329, 192] on span "Run" at bounding box center [332, 191] width 28 height 7
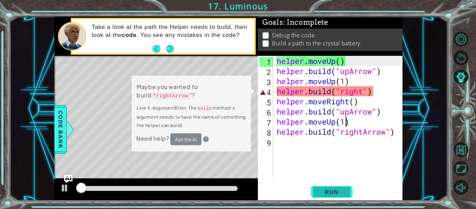
click at [329, 192] on span "Run" at bounding box center [332, 191] width 28 height 7
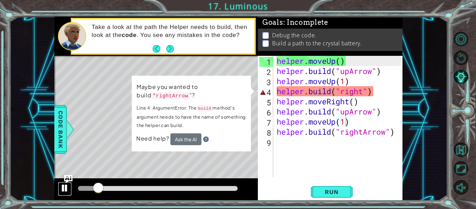
click at [66, 190] on div at bounding box center [64, 187] width 9 height 9
click at [366, 91] on div "helper . moveUp ( ) helper . build ( "upArrow" ) helper . moveUp ( 1 ) helper .…" at bounding box center [339, 127] width 129 height 142
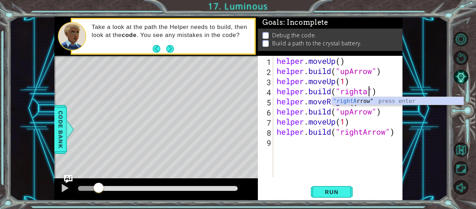
scroll to position [0, 4]
click at [391, 102] on div ""rightA rrow" press enter" at bounding box center [398, 109] width 132 height 25
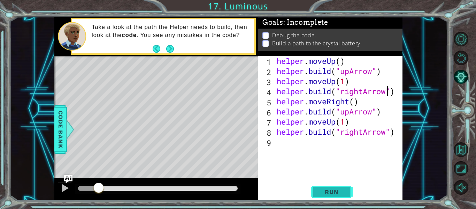
type textarea "[DOMAIN_NAME]("rightArrow")"
click at [332, 194] on span "Run" at bounding box center [332, 191] width 28 height 7
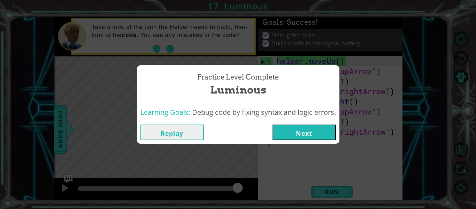
click at [295, 129] on button "Next" at bounding box center [304, 132] width 63 height 16
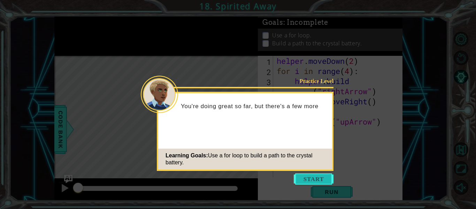
click at [299, 179] on button "Start" at bounding box center [314, 178] width 40 height 11
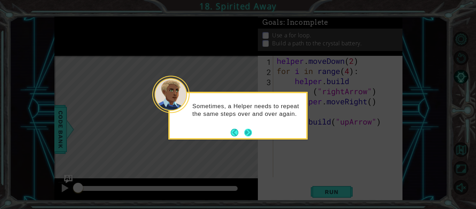
click at [248, 129] on button "Next" at bounding box center [248, 133] width 8 height 8
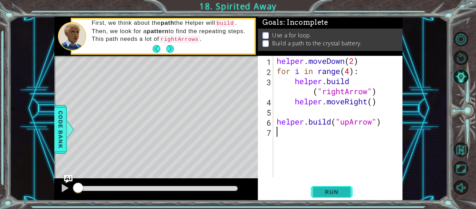
click at [321, 188] on span "Run" at bounding box center [332, 191] width 28 height 7
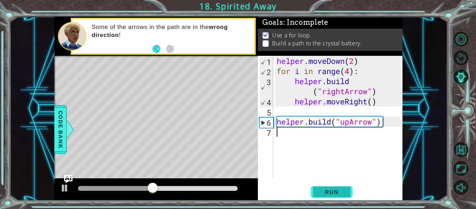
click at [321, 188] on span "Run" at bounding box center [332, 191] width 28 height 7
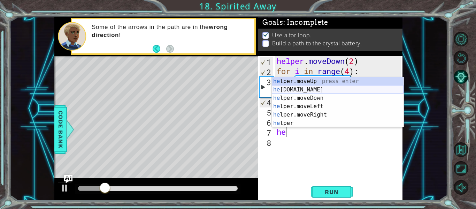
click at [305, 91] on div "he lper.moveUp press enter he [DOMAIN_NAME] press enter he lper.moveDown press …" at bounding box center [338, 110] width 132 height 67
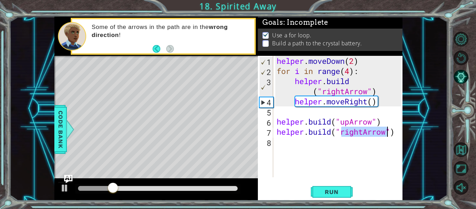
click at [354, 132] on div "helper . moveDown ( 2 ) for i in range ( 4 ) : helper . build ( "rightArrow" ) …" at bounding box center [338, 116] width 126 height 121
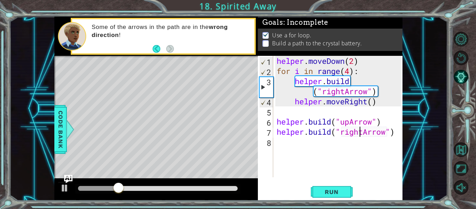
click at [360, 133] on div "helper . moveDown ( 2 ) for i in range ( 4 ) : helper . build ( "rightArrow" ) …" at bounding box center [339, 127] width 129 height 142
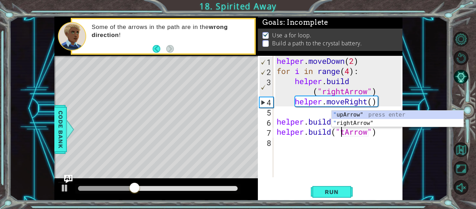
scroll to position [0, 3]
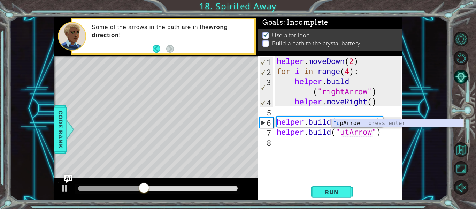
click at [399, 123] on div ""u [PERSON_NAME]" press enter" at bounding box center [398, 131] width 132 height 25
type textarea "[DOMAIN_NAME]("upArrow")"
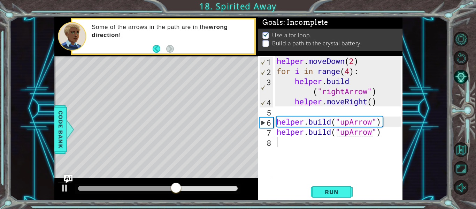
click at [303, 142] on div "helper . moveDown ( 2 ) for i in range ( 4 ) : helper . build ( "rightArrow" ) …" at bounding box center [339, 127] width 129 height 142
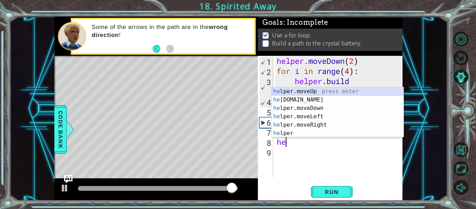
click at [317, 88] on div "he lper.moveUp press enter he [DOMAIN_NAME] press enter he lper.moveDown press …" at bounding box center [338, 120] width 132 height 67
type textarea "helper.moveUp(1)"
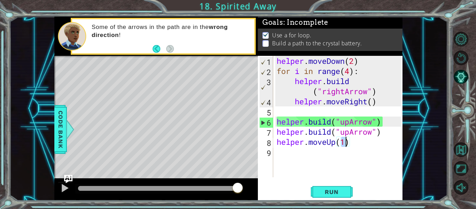
click at [330, 155] on div "helper . moveDown ( 2 ) for i in range ( 4 ) : helper . build ( "rightArrow" ) …" at bounding box center [339, 127] width 129 height 142
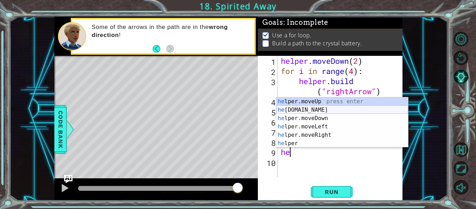
click at [363, 107] on div "he lper.moveUp press enter he [DOMAIN_NAME] press enter he lper.moveDown press …" at bounding box center [343, 130] width 132 height 67
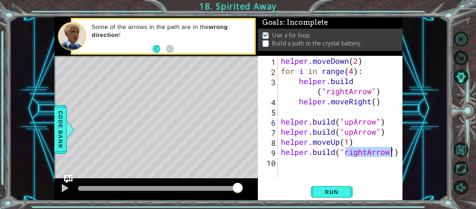
click at [367, 152] on div "helper . moveDown ( 2 ) for i in range ( 4 ) : helper . build ( "rightArrow" ) …" at bounding box center [341, 116] width 122 height 121
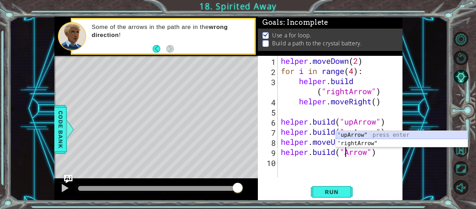
click at [373, 135] on div "" upArrow" press enter " rightArrow" press enter" at bounding box center [402, 147] width 132 height 33
type textarea "[DOMAIN_NAME]("upArrow")"
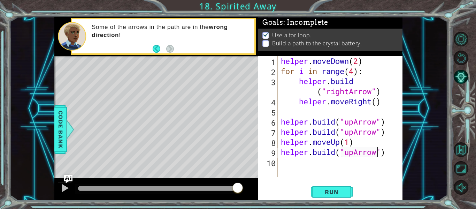
click at [391, 154] on div "helper . moveDown ( 2 ) for i in range ( 4 ) : helper . build ( "rightArrow" ) …" at bounding box center [342, 127] width 125 height 142
click at [307, 164] on div "helper . moveDown ( 2 ) for i in range ( 4 ) : helper . build ( "rightArrow" ) …" at bounding box center [342, 127] width 125 height 142
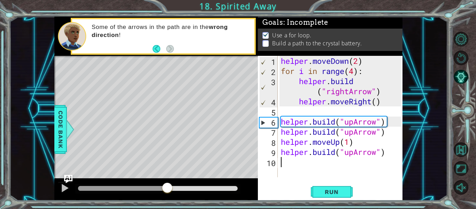
drag, startPoint x: 236, startPoint y: 185, endPoint x: 167, endPoint y: 184, distance: 69.0
click at [167, 184] on div at bounding box center [167, 188] width 13 height 13
click at [330, 194] on span "Run" at bounding box center [332, 191] width 28 height 7
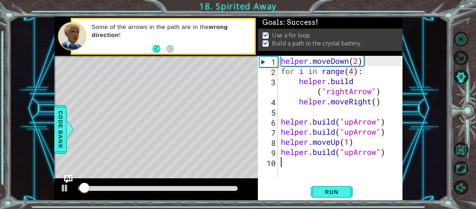
click at [182, 190] on div at bounding box center [158, 188] width 160 height 5
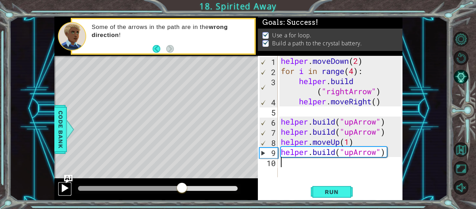
click at [69, 187] on div at bounding box center [64, 187] width 9 height 9
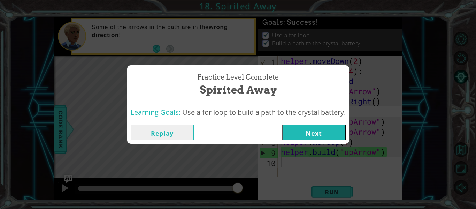
click at [325, 133] on button "Next" at bounding box center [313, 132] width 63 height 16
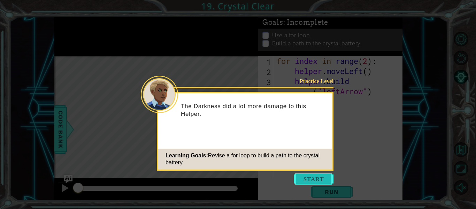
click at [305, 179] on button "Start" at bounding box center [314, 178] width 40 height 11
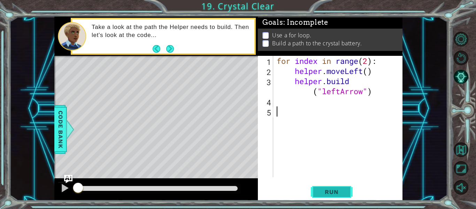
click at [328, 190] on span "Run" at bounding box center [332, 191] width 28 height 7
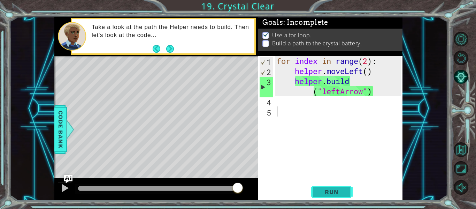
click at [326, 186] on button "Run" at bounding box center [332, 192] width 42 height 14
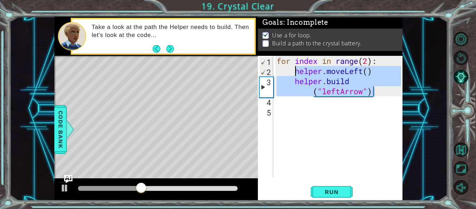
drag, startPoint x: 380, startPoint y: 90, endPoint x: 296, endPoint y: 73, distance: 85.1
click at [296, 73] on div "for index in range ( 2 ) : helper . moveLeft ( ) helper . build ( "leftArrow" )" at bounding box center [339, 127] width 129 height 142
type textarea "helper.moveLeft() [DOMAIN_NAME]("leftArrow")"
click at [308, 104] on div "for index in range ( 2 ) : helper . moveLeft ( ) helper . build ( "leftArrow" )" at bounding box center [339, 127] width 129 height 142
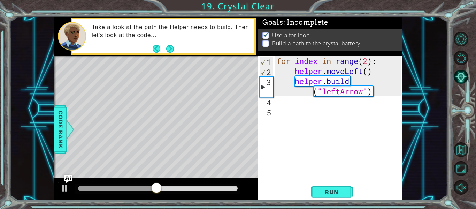
paste textarea "[DOMAIN_NAME]("leftArrow")"
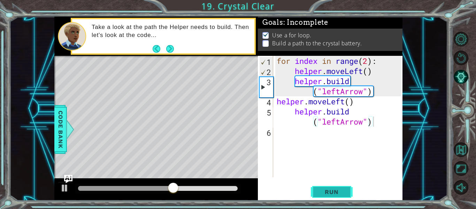
click at [330, 193] on span "Run" at bounding box center [332, 191] width 28 height 7
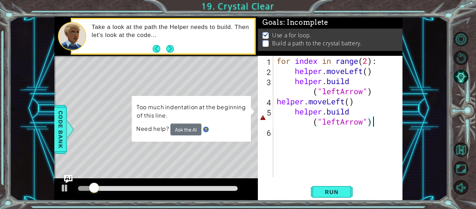
click at [363, 112] on div "for index in range ( 2 ) : helper . moveLeft ( ) helper . build ( "leftArrow" )…" at bounding box center [339, 127] width 129 height 142
click at [295, 112] on div "for index in range ( 2 ) : helper . moveLeft ( ) helper . build ( "leftArrow" )…" at bounding box center [339, 127] width 129 height 142
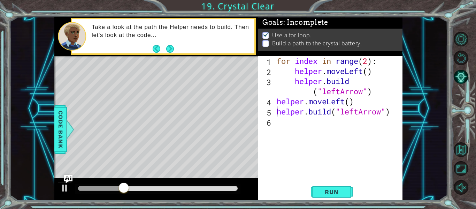
scroll to position [0, 0]
click at [319, 192] on span "Run" at bounding box center [332, 191] width 28 height 7
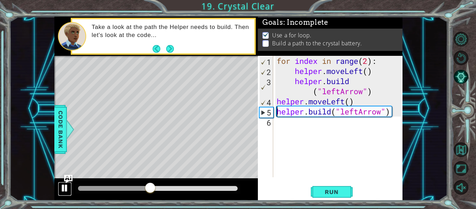
click at [63, 192] on div at bounding box center [64, 187] width 9 height 9
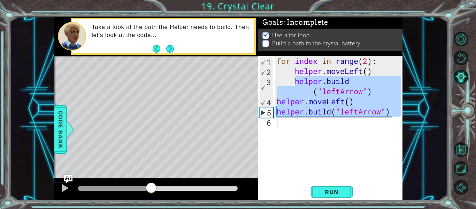
drag, startPoint x: 295, startPoint y: 80, endPoint x: 398, endPoint y: 118, distance: 109.3
click at [398, 118] on div "for index in range ( 2 ) : helper . moveLeft ( ) helper . build ( "leftArrow" )…" at bounding box center [339, 127] width 129 height 142
type textarea "[DOMAIN_NAME]("leftArrow")"
click at [314, 137] on div "for index in range ( 2 ) : helper . moveLeft ( ) helper . build ( "leftArrow" )…" at bounding box center [338, 116] width 126 height 121
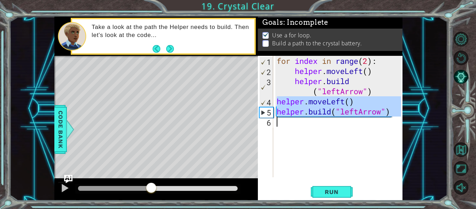
drag, startPoint x: 278, startPoint y: 100, endPoint x: 399, endPoint y: 122, distance: 123.3
click at [399, 122] on div "for index in range ( 2 ) : helper . moveLeft ( ) helper . build ( "leftArrow" )…" at bounding box center [339, 127] width 129 height 142
type textarea "[DOMAIN_NAME]("leftArrow")"
click at [325, 127] on div "for index in range ( 2 ) : helper . moveLeft ( ) helper . build ( "leftArrow" )…" at bounding box center [338, 116] width 126 height 121
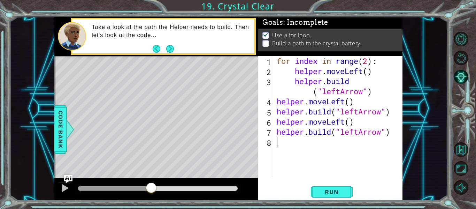
click at [305, 151] on div "for index in range ( 2 ) : helper . moveLeft ( ) helper . build ( "leftArrow" )…" at bounding box center [339, 127] width 129 height 142
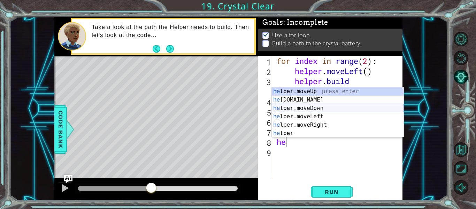
click at [332, 106] on div "he lper.moveUp press enter he [DOMAIN_NAME] press enter he lper.moveDown press …" at bounding box center [338, 120] width 132 height 67
type textarea "helper.moveDown(1)"
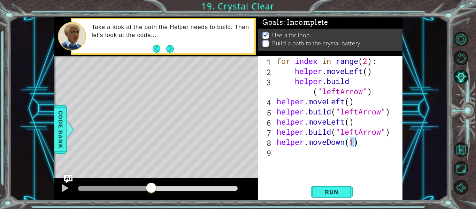
click at [317, 150] on div "for index in range ( 2 ) : helper . moveLeft ( ) helper . build ( "leftArrow" )…" at bounding box center [339, 127] width 129 height 142
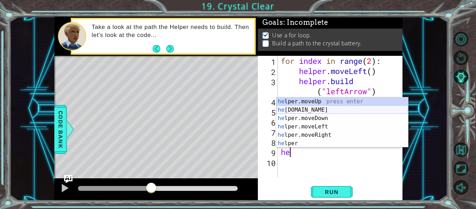
click at [354, 113] on div "he lper.moveUp press enter he [DOMAIN_NAME] press enter he lper.moveDown press …" at bounding box center [343, 130] width 132 height 67
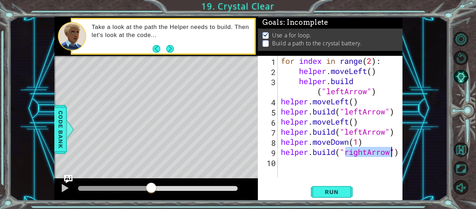
click at [370, 153] on div "for index in range ( 2 ) : helper . moveLeft ( ) helper . build ( "leftArrow" )…" at bounding box center [341, 116] width 122 height 121
type textarea "[DOMAIN_NAME]("downArrow")"
click at [340, 184] on div "[DOMAIN_NAME]("downArrow") 1 2 3 4 5 6 7 8 9 10 for index in range ( 2 ) : help…" at bounding box center [330, 128] width 145 height 145
click at [332, 186] on button "Run" at bounding box center [332, 192] width 42 height 14
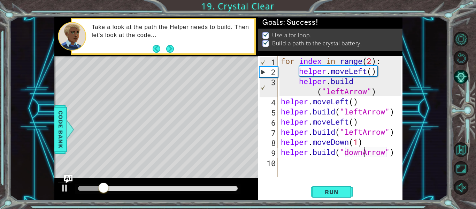
click at [190, 186] on div at bounding box center [158, 188] width 160 height 5
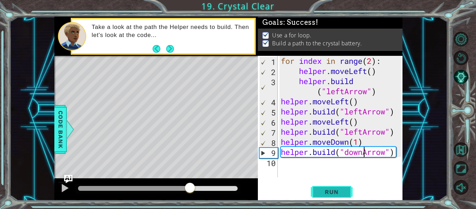
click at [320, 191] on span "Run" at bounding box center [332, 191] width 28 height 7
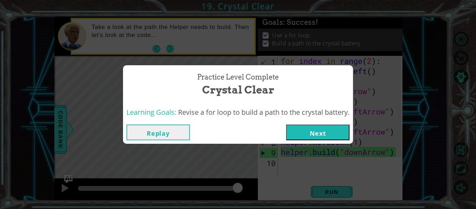
click at [327, 131] on button "Next" at bounding box center [317, 132] width 63 height 16
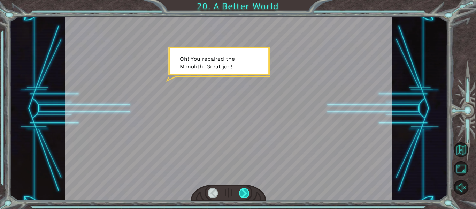
click at [245, 190] on div at bounding box center [244, 193] width 10 height 10
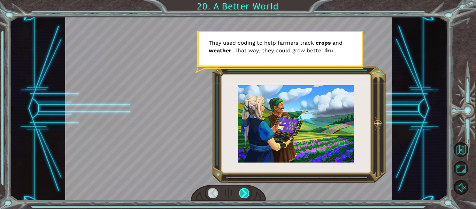
click at [245, 190] on div at bounding box center [244, 193] width 10 height 10
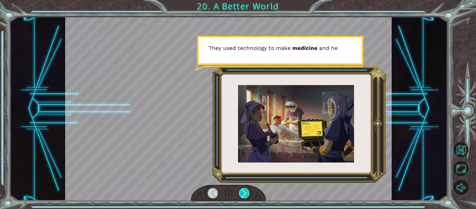
click at [245, 190] on div at bounding box center [244, 193] width 10 height 10
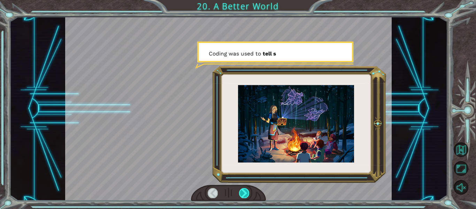
click at [245, 190] on div at bounding box center [244, 193] width 10 height 10
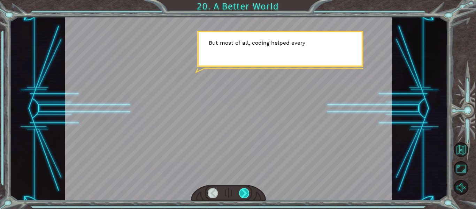
click at [245, 190] on div at bounding box center [244, 193] width 10 height 10
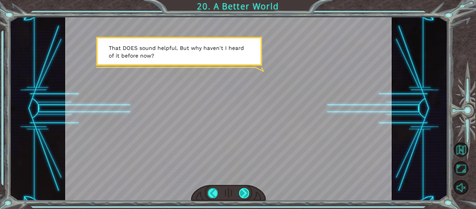
click at [245, 190] on div at bounding box center [244, 193] width 10 height 10
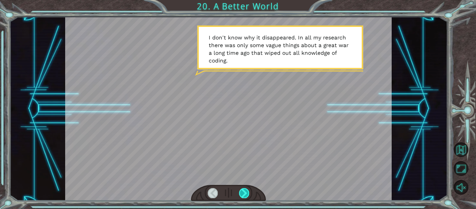
click at [245, 190] on div at bounding box center [244, 193] width 10 height 10
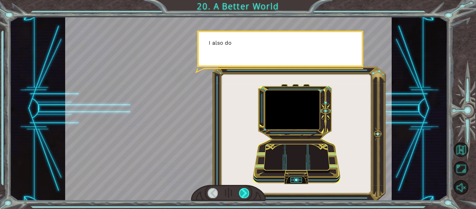
click at [245, 190] on div at bounding box center [244, 193] width 10 height 10
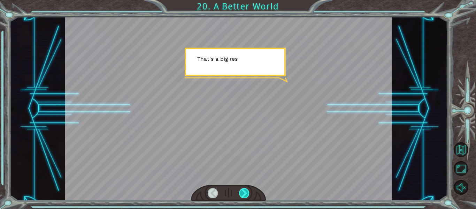
click at [245, 190] on div at bounding box center [244, 193] width 10 height 10
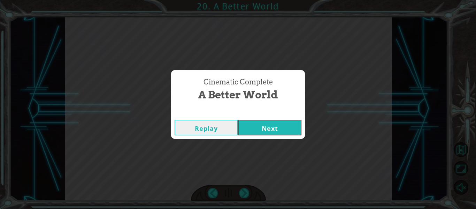
click at [267, 131] on button "Next" at bounding box center [269, 128] width 63 height 16
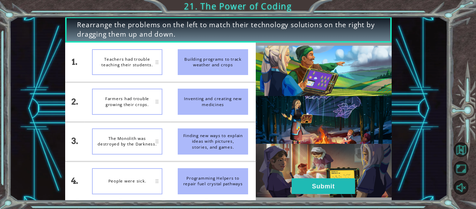
drag, startPoint x: 205, startPoint y: 142, endPoint x: 216, endPoint y: 63, distance: 79.9
click at [216, 63] on ul "Building programs to track weather and crops Inventing and creating new medicin…" at bounding box center [213, 122] width 86 height 158
drag, startPoint x: 230, startPoint y: 181, endPoint x: 228, endPoint y: 109, distance: 72.2
click at [228, 109] on ul "Building programs to track weather and crops Inventing and creating new medicin…" at bounding box center [213, 122] width 86 height 158
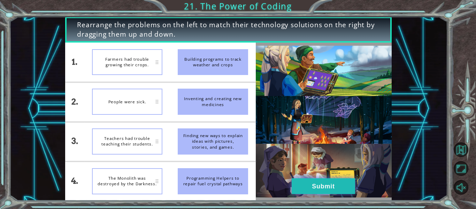
click at [343, 185] on button "Submit" at bounding box center [323, 186] width 63 height 16
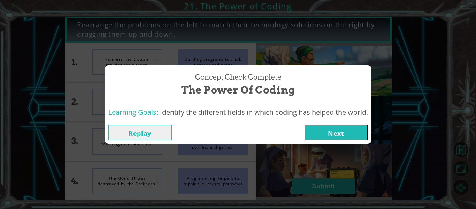
click at [336, 132] on button "Next" at bounding box center [336, 132] width 63 height 16
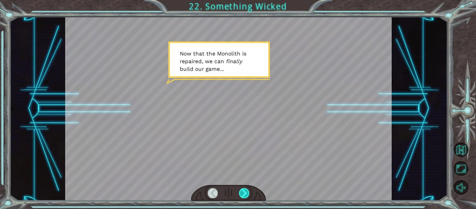
click at [247, 193] on div at bounding box center [244, 193] width 10 height 10
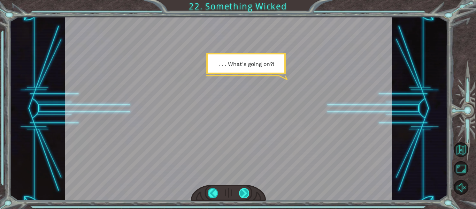
click at [247, 193] on div at bounding box center [244, 193] width 10 height 10
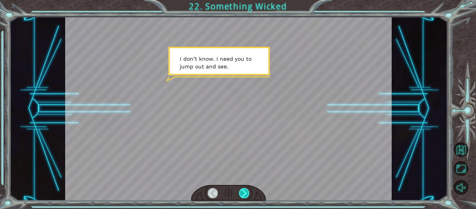
click at [247, 193] on div at bounding box center [244, 193] width 10 height 10
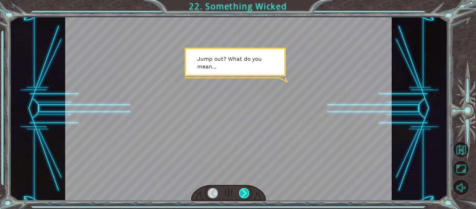
click at [247, 193] on div at bounding box center [244, 193] width 10 height 10
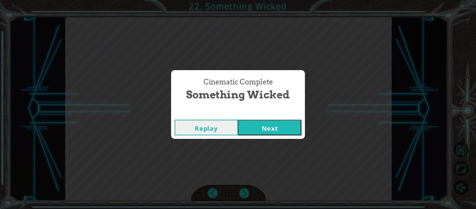
click at [266, 128] on button "Next" at bounding box center [269, 128] width 63 height 16
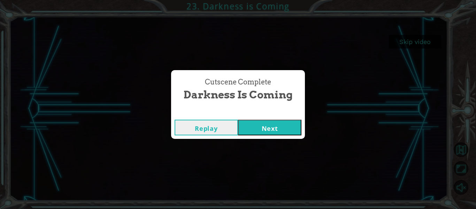
click at [264, 123] on button "Next" at bounding box center [269, 128] width 63 height 16
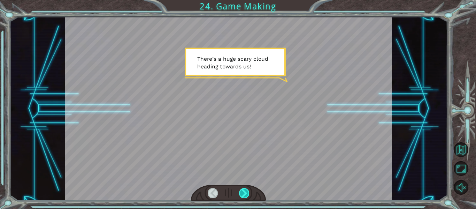
click at [247, 193] on div at bounding box center [244, 193] width 10 height 10
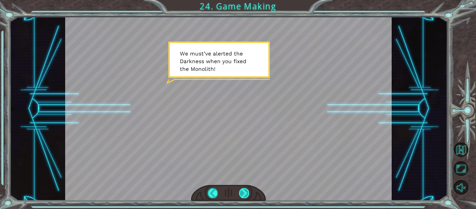
click at [247, 193] on div at bounding box center [244, 193] width 10 height 10
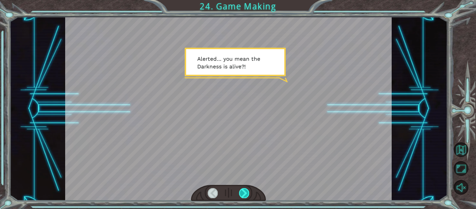
click at [247, 193] on div at bounding box center [244, 193] width 10 height 10
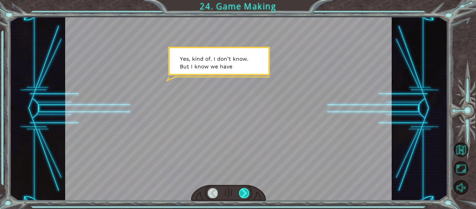
click at [247, 193] on div at bounding box center [244, 193] width 10 height 10
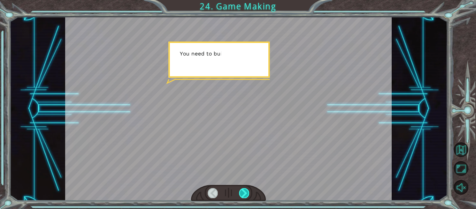
click at [247, 193] on div at bounding box center [244, 193] width 10 height 10
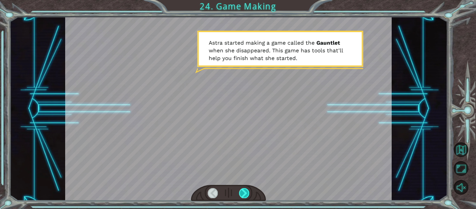
click at [247, 193] on div at bounding box center [244, 193] width 10 height 10
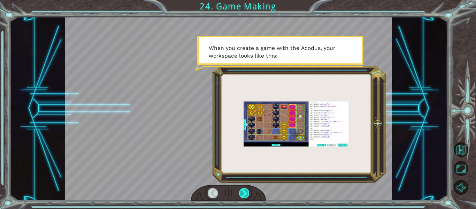
click at [247, 193] on div at bounding box center [244, 193] width 10 height 10
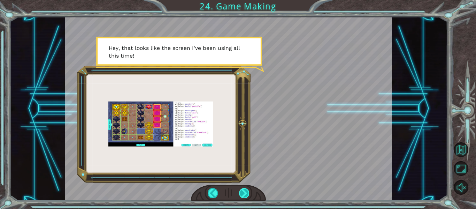
click at [247, 193] on div at bounding box center [244, 193] width 10 height 10
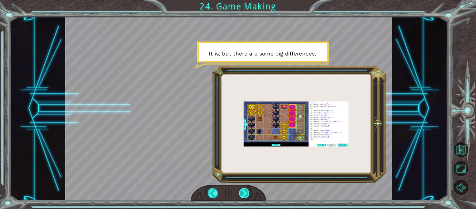
click at [247, 193] on div at bounding box center [244, 193] width 10 height 10
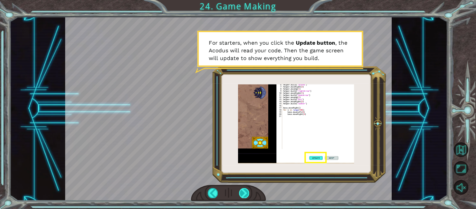
click at [247, 193] on div at bounding box center [244, 193] width 10 height 10
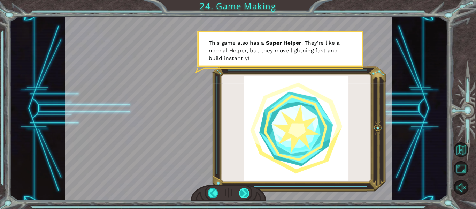
click at [247, 193] on div at bounding box center [244, 193] width 10 height 10
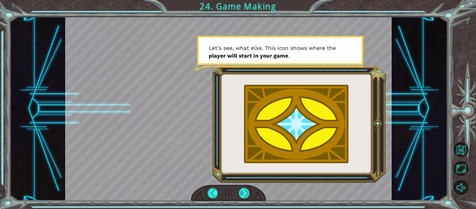
click at [247, 193] on div at bounding box center [244, 193] width 10 height 10
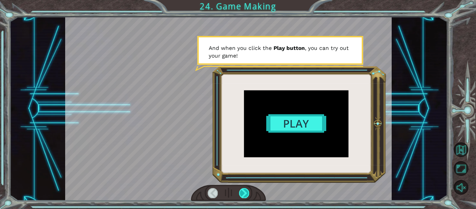
click at [247, 193] on div at bounding box center [244, 193] width 10 height 10
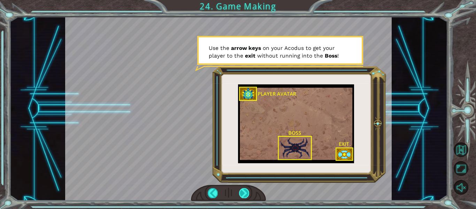
click at [247, 193] on div at bounding box center [244, 193] width 10 height 10
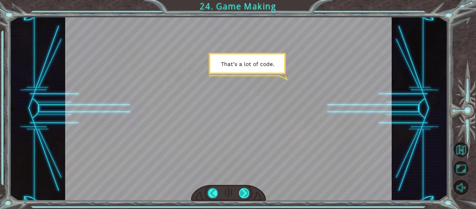
click at [247, 193] on div at bounding box center [244, 193] width 10 height 10
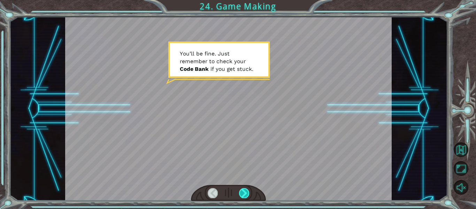
click at [247, 193] on div at bounding box center [244, 193] width 10 height 10
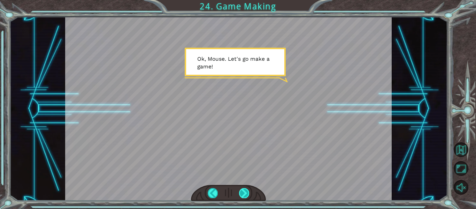
click at [247, 193] on div at bounding box center [244, 193] width 10 height 10
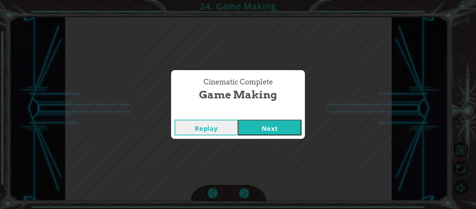
click at [279, 129] on button "Next" at bounding box center [269, 128] width 63 height 16
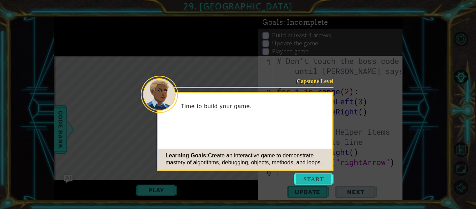
click at [307, 175] on button "Start" at bounding box center [314, 178] width 40 height 11
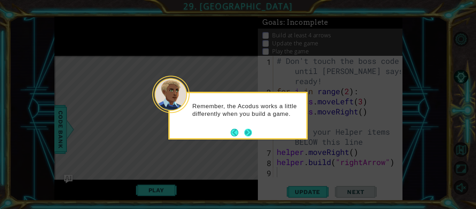
click at [246, 131] on button "Next" at bounding box center [248, 133] width 8 height 8
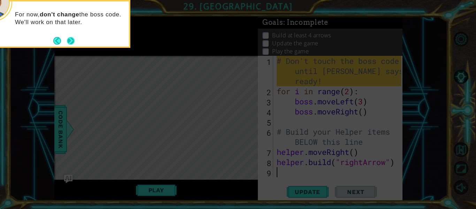
click at [71, 39] on button "Next" at bounding box center [71, 41] width 8 height 8
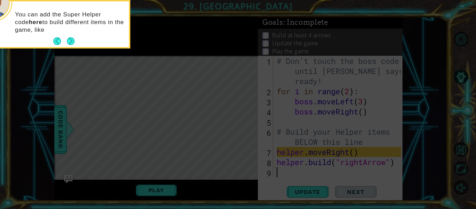
click at [71, 39] on button "Next" at bounding box center [71, 41] width 8 height 8
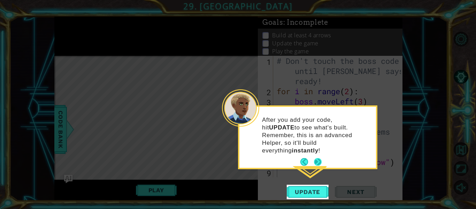
click at [317, 158] on button "Next" at bounding box center [318, 162] width 8 height 8
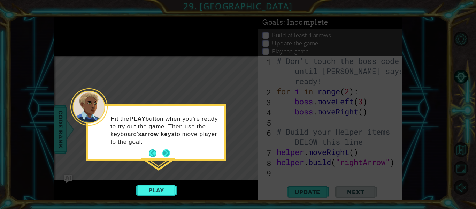
click at [166, 155] on button "Next" at bounding box center [166, 153] width 8 height 8
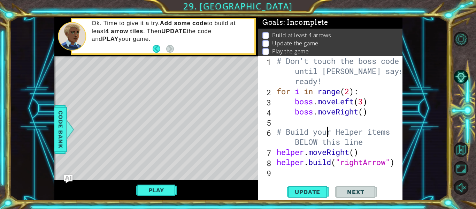
click at [328, 133] on div "# Don't touch the boss code until [PERSON_NAME] says you're ready! for i in ran…" at bounding box center [339, 137] width 129 height 162
click at [324, 132] on div "# Don't touch the boss code until [PERSON_NAME] says you're ready! for i in ran…" at bounding box center [339, 137] width 129 height 162
click at [302, 142] on div "# Don't touch the boss code until [PERSON_NAME] says you're ready! for i in ran…" at bounding box center [339, 137] width 129 height 162
click at [167, 187] on button "Play" at bounding box center [156, 189] width 41 height 13
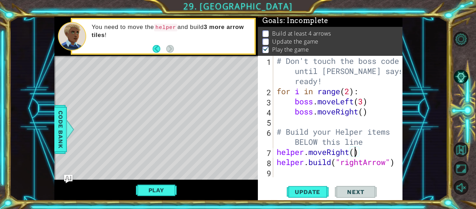
click at [354, 153] on div "# Don't touch the boss code until [PERSON_NAME] says you're ready! for i in ran…" at bounding box center [339, 137] width 129 height 162
click at [297, 190] on span "Update" at bounding box center [307, 191] width 39 height 7
type textarea "helper.moveRight(6)"
click at [372, 154] on div "# Don't touch the boss code until [PERSON_NAME] says you're ready! for i in ran…" at bounding box center [339, 137] width 129 height 162
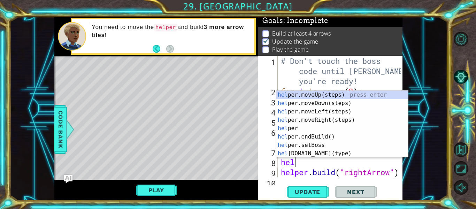
scroll to position [0, 0]
type textarea "help"
click at [373, 105] on div "help er.moveUp(steps) press enter help er.moveDown(steps) press enter help er.m…" at bounding box center [343, 133] width 132 height 84
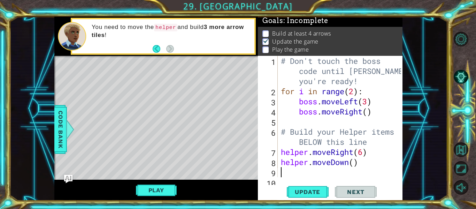
scroll to position [0, 0]
click at [354, 163] on div "# Don't touch the boss code until [PERSON_NAME] says you're ready! for i in ran…" at bounding box center [342, 137] width 125 height 162
click at [317, 196] on button "Update" at bounding box center [308, 192] width 42 height 14
click at [364, 152] on div "# Don't touch the boss code until [PERSON_NAME] says you're ready! for i in ran…" at bounding box center [342, 137] width 125 height 162
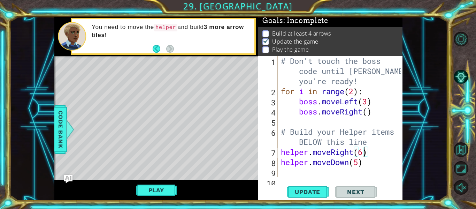
click at [114, 100] on div "Level Map" at bounding box center [215, 158] width 322 height 205
click at [363, 156] on div "# Don't touch the boss code until [PERSON_NAME] says you're ready! for i in ran…" at bounding box center [342, 137] width 125 height 162
type textarea "helper.moveRight(3)"
click at [368, 156] on div "# Don't touch the boss code until [PERSON_NAME] says you're ready! for i in ran…" at bounding box center [342, 137] width 125 height 162
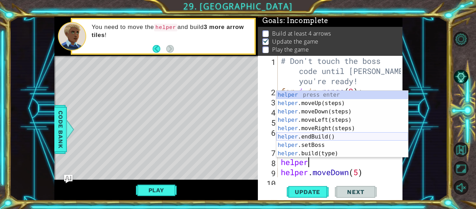
scroll to position [0, 1]
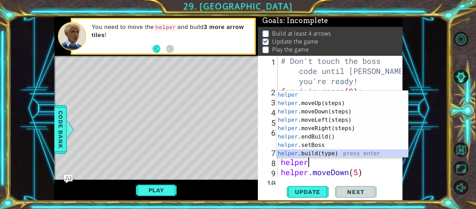
click at [343, 152] on div "helper press enter helper .moveUp(steps) press enter helper .moveDown(steps) pr…" at bounding box center [343, 133] width 132 height 84
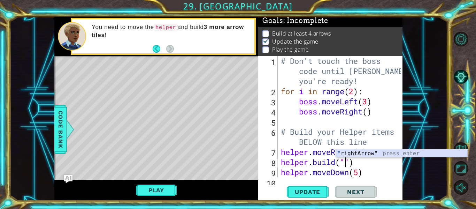
click at [371, 153] on div "" rightArrow" press enter" at bounding box center [402, 161] width 132 height 25
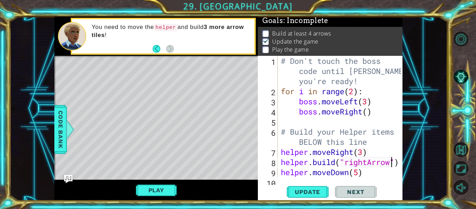
type textarea "[DOMAIN_NAME]("rightArrow")"
click at [402, 166] on div "[DOMAIN_NAME]("rightArrow") 1 2 3 4 5 6 7 8 9 10 # Don't touch the boss code un…" at bounding box center [330, 128] width 145 height 145
click at [402, 165] on div "[DOMAIN_NAME]("rightArrow") 1 2 3 4 5 6 7 8 9 10 # Don't touch the boss code un…" at bounding box center [330, 128] width 145 height 145
click at [399, 163] on div at bounding box center [397, 132] width 7 height 152
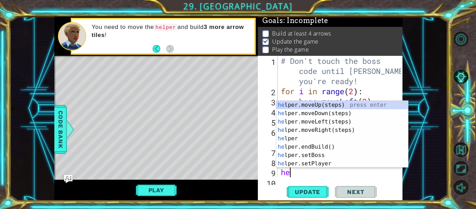
scroll to position [0, 0]
type textarea "help"
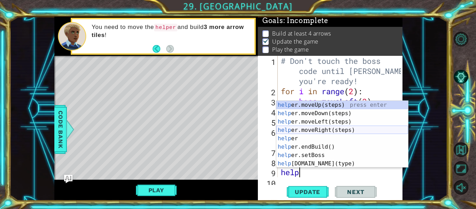
click at [349, 130] on div "help er.moveUp(steps) press enter help er.moveDown(steps) press enter help er.m…" at bounding box center [343, 143] width 132 height 84
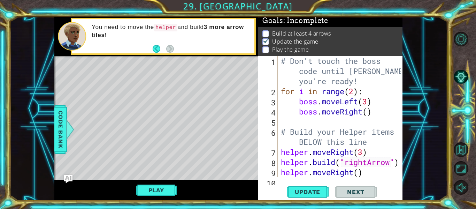
scroll to position [0, 0]
click at [358, 172] on div "# Don't touch the boss code until [PERSON_NAME] says you're ready! for i in ran…" at bounding box center [342, 137] width 125 height 162
type textarea "helper.moveRight(3)"
click at [374, 173] on div "# Don't touch the boss code until [PERSON_NAME] says you're ready! for i in ran…" at bounding box center [342, 137] width 125 height 162
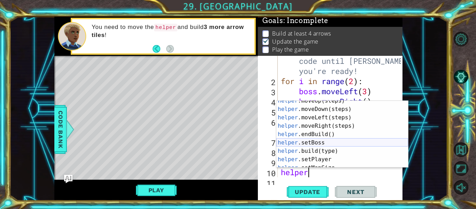
scroll to position [13, 0]
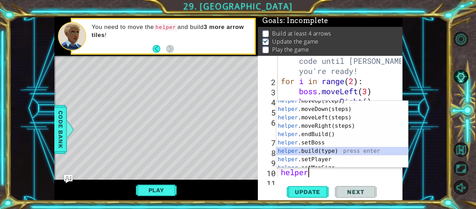
click at [353, 150] on div "helper .moveUp(steps) press enter helper .moveDown(steps) press enter helper .m…" at bounding box center [343, 139] width 132 height 84
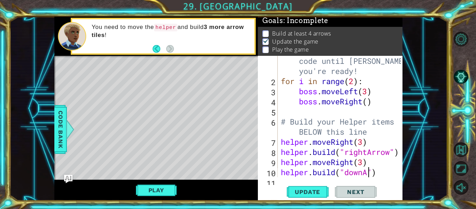
scroll to position [0, 4]
type textarea "[DOMAIN_NAME]("downArrow")"
click at [397, 174] on div at bounding box center [397, 137] width 7 height 182
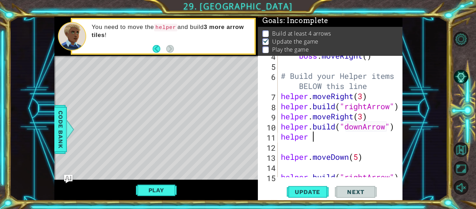
scroll to position [0, 1]
type textarea "helper"
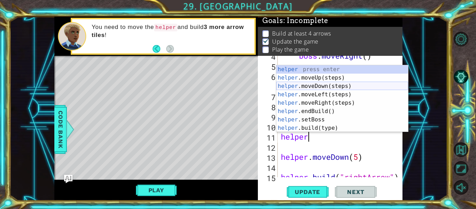
click at [333, 86] on div "helper press enter helper .moveUp(steps) press enter helper .moveDown(steps) pr…" at bounding box center [343, 107] width 132 height 84
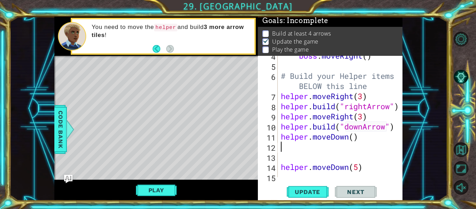
scroll to position [0, 0]
click at [357, 138] on div "boss . moveRight ( ) # Build your Helper items BELOW this line helper . moveRig…" at bounding box center [342, 122] width 125 height 142
type textarea "helper.moveDown(3)"
click at [324, 151] on div "boss . moveRight ( ) # Build your Helper items BELOW this line helper . moveRig…" at bounding box center [342, 122] width 125 height 142
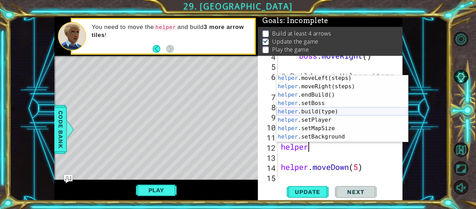
scroll to position [28, 0]
click at [321, 108] on div "helper .moveLeft(steps) press enter helper .moveRight(steps) press enter helper…" at bounding box center [343, 115] width 132 height 84
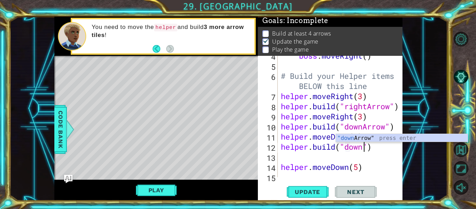
scroll to position [0, 4]
click at [371, 137] on div ""down Arrow" press enter" at bounding box center [402, 146] width 132 height 25
type textarea "[DOMAIN_NAME]("downArrow")"
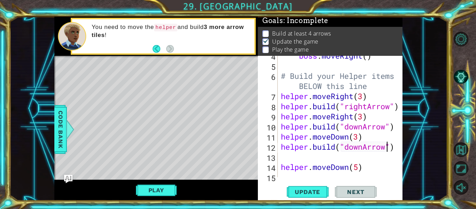
click at [327, 156] on div "boss . moveRight ( ) # Build your Helper items BELOW this line helper . moveRig…" at bounding box center [342, 122] width 125 height 142
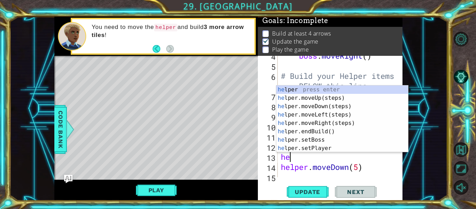
scroll to position [0, 0]
type textarea "help"
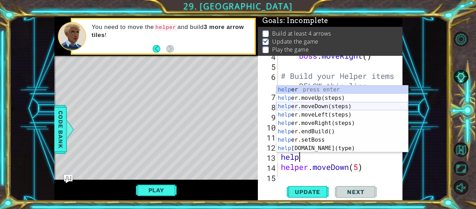
click at [319, 105] on div "help er press enter help er.moveUp(steps) press enter help er.moveDown(steps) p…" at bounding box center [343, 127] width 132 height 84
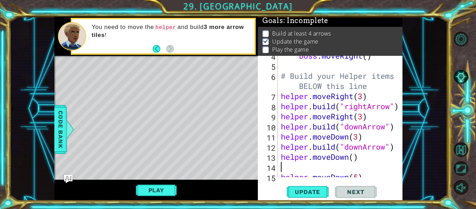
scroll to position [0, 0]
click at [355, 159] on div "boss . moveRight ( ) # Build your Helper items BELOW this line helper . moveRig…" at bounding box center [342, 122] width 125 height 142
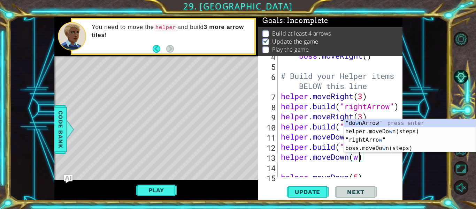
type textarea "helper.moveDown(2)"
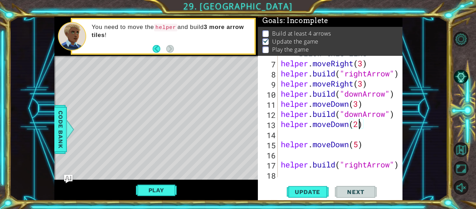
scroll to position [90, 0]
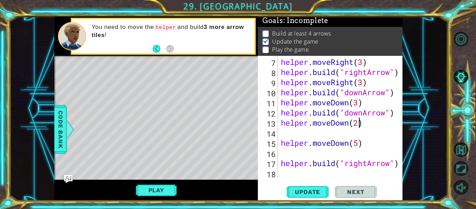
click at [301, 156] on div "# Build your Helper items BELOW this line helper . moveRight ( 3 ) helper . bui…" at bounding box center [342, 113] width 125 height 152
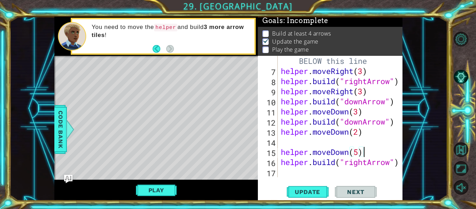
scroll to position [81, 0]
click at [291, 136] on div "# Build your Helper items BELOW this line helper . moveRight ( 3 ) helper . bui…" at bounding box center [342, 122] width 125 height 152
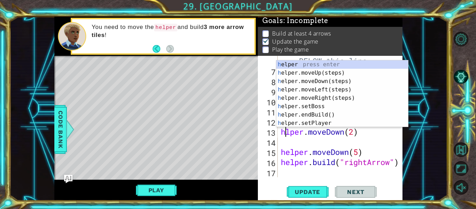
type textarea "helper.moveDown(2)"
click at [295, 142] on div "# Build your Helper items BELOW this line helper . moveRight ( 3 ) helper . bui…" at bounding box center [342, 122] width 125 height 152
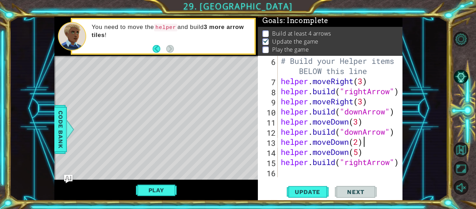
scroll to position [71, 0]
type textarea "helper.moveDown(2)"
click at [314, 192] on span "Update" at bounding box center [307, 191] width 39 height 7
click at [155, 189] on button "Play" at bounding box center [156, 189] width 41 height 13
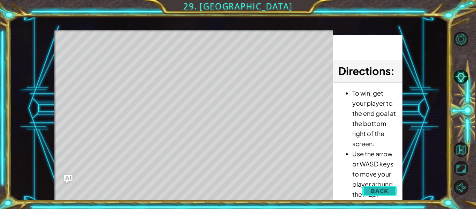
click at [375, 189] on span "Back" at bounding box center [380, 190] width 18 height 7
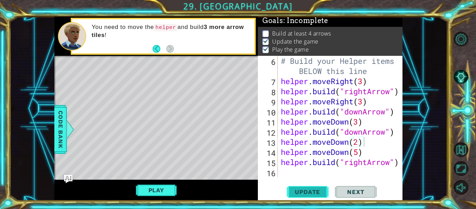
click at [303, 188] on button "Update" at bounding box center [308, 192] width 42 height 14
click at [317, 171] on div "# Build your Helper items BELOW this line helper . moveRight ( 3 ) helper . bui…" at bounding box center [342, 132] width 125 height 152
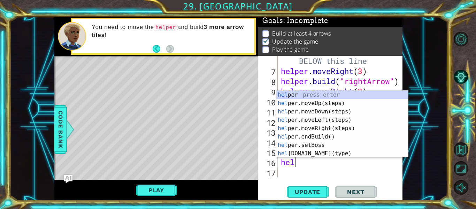
scroll to position [0, 0]
type textarea "help"
click at [361, 101] on div "help er press enter help er.moveUp(steps) press enter help er.moveDown(steps) p…" at bounding box center [343, 133] width 132 height 84
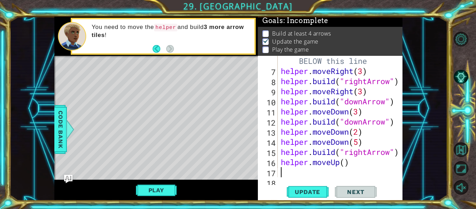
scroll to position [91, 0]
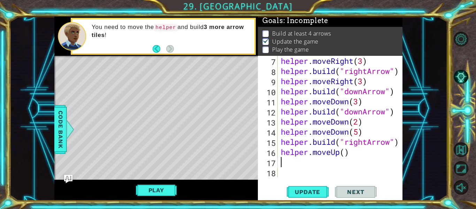
click at [346, 153] on div "helper . moveRight ( 3 ) helper . build ( "rightArrow" ) helper . moveRight ( 3…" at bounding box center [342, 127] width 125 height 142
type textarea "helper.moveUp(3)"
click at [336, 164] on div "helper . moveRight ( 3 ) helper . build ( "rightArrow" ) helper . moveRight ( 3…" at bounding box center [342, 127] width 125 height 142
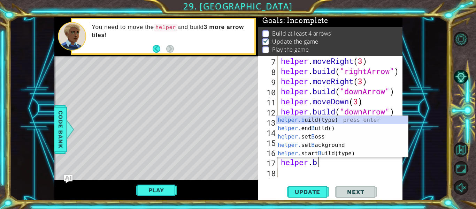
scroll to position [0, 1]
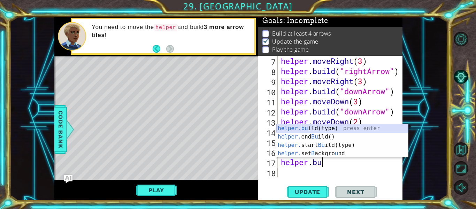
click at [361, 130] on div "helper.bu ild(type) press enter helper. end Bu ild() press enter helper. start …" at bounding box center [343, 149] width 132 height 50
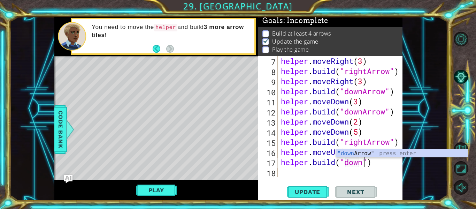
scroll to position [0, 4]
click at [366, 152] on div ""down Arrow" press enter" at bounding box center [402, 161] width 132 height 25
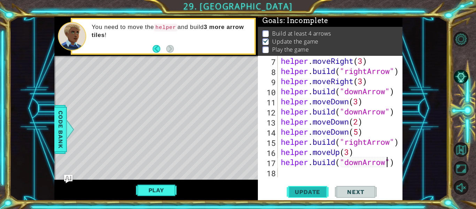
type textarea "[DOMAIN_NAME]("downArrow")"
click at [318, 189] on span "Update" at bounding box center [307, 191] width 39 height 7
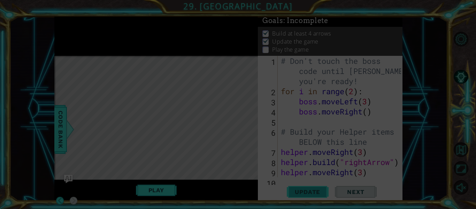
scroll to position [0, 0]
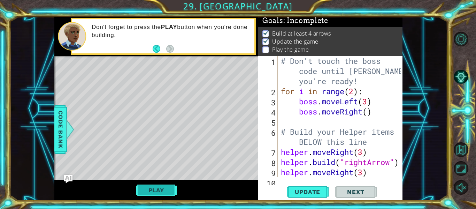
click at [158, 187] on button "Play" at bounding box center [156, 189] width 41 height 13
click at [348, 188] on span "Next" at bounding box center [355, 191] width 31 height 7
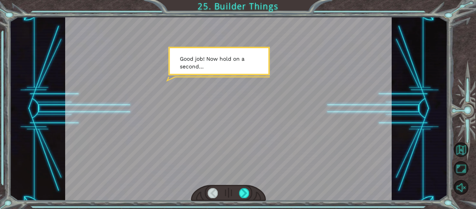
click at [249, 191] on div at bounding box center [228, 193] width 75 height 16
click at [247, 192] on div at bounding box center [244, 193] width 10 height 10
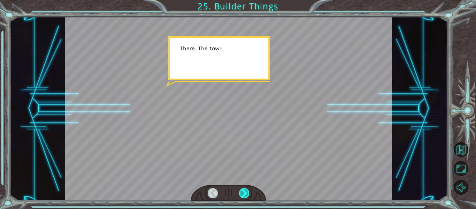
click at [247, 192] on div at bounding box center [244, 193] width 10 height 10
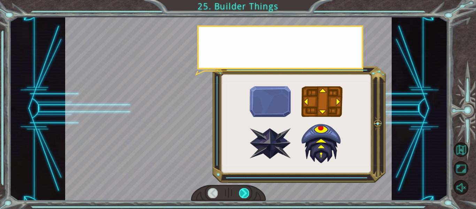
click at [247, 192] on div at bounding box center [244, 193] width 10 height 10
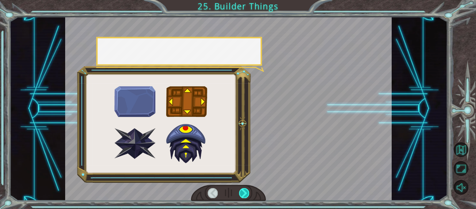
click at [247, 192] on div at bounding box center [244, 193] width 10 height 10
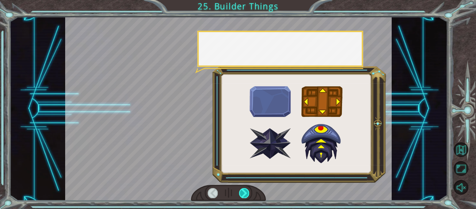
click at [247, 192] on div at bounding box center [244, 193] width 10 height 10
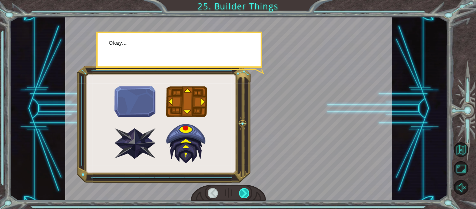
click at [247, 192] on div at bounding box center [244, 193] width 10 height 10
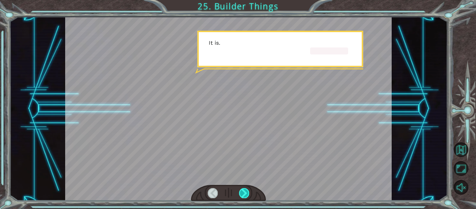
click at [247, 192] on div at bounding box center [244, 193] width 10 height 10
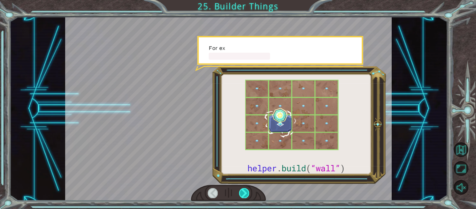
click at [247, 192] on div at bounding box center [244, 193] width 10 height 10
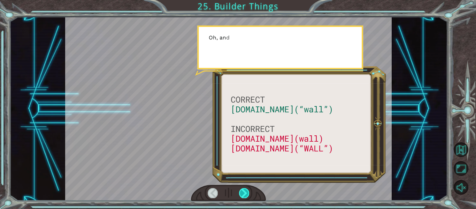
click at [247, 192] on div at bounding box center [244, 193] width 10 height 10
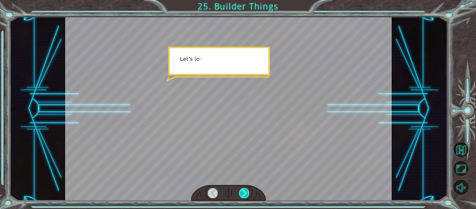
click at [247, 192] on div at bounding box center [244, 193] width 10 height 10
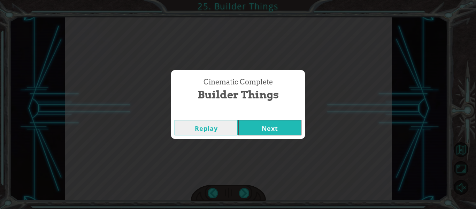
click at [281, 122] on button "Next" at bounding box center [269, 128] width 63 height 16
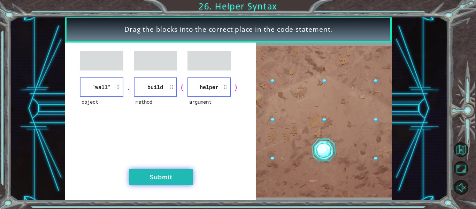
click at [170, 172] on button "Submit" at bounding box center [160, 177] width 63 height 16
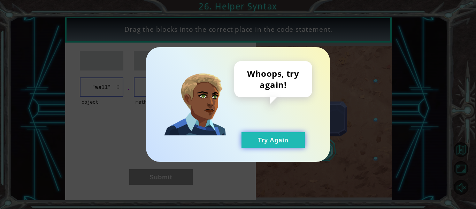
click at [273, 141] on button "Try Again" at bounding box center [273, 140] width 63 height 16
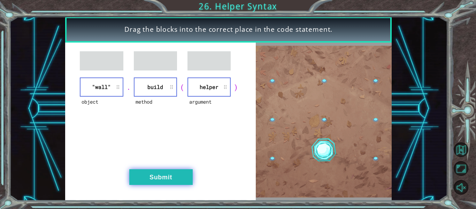
click at [179, 177] on button "Submit" at bounding box center [160, 177] width 63 height 16
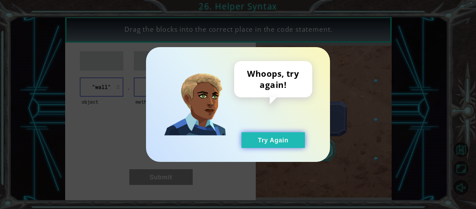
click at [282, 140] on button "Try Again" at bounding box center [273, 140] width 63 height 16
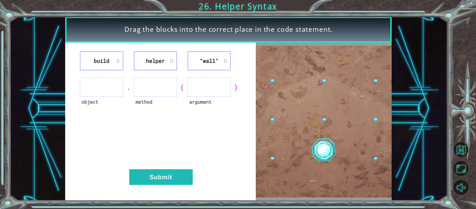
click at [103, 55] on li "build" at bounding box center [101, 60] width 43 height 19
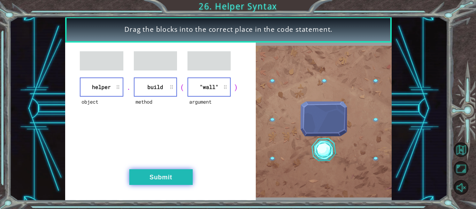
click at [171, 169] on button "Submit" at bounding box center [160, 177] width 63 height 16
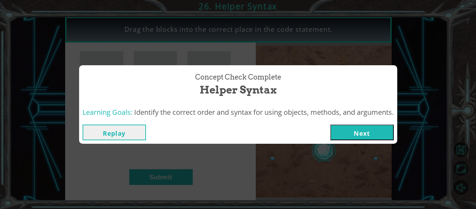
click at [358, 131] on button "Next" at bounding box center [362, 132] width 63 height 16
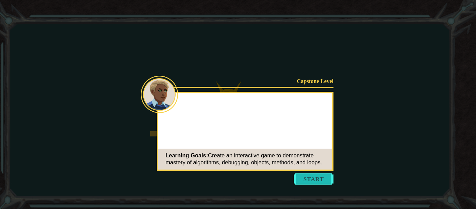
click at [313, 176] on button "Start" at bounding box center [314, 178] width 40 height 11
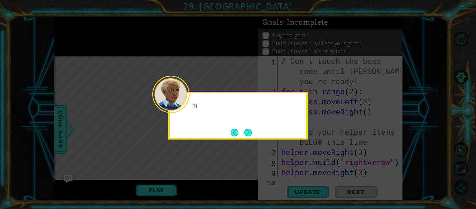
scroll to position [91, 0]
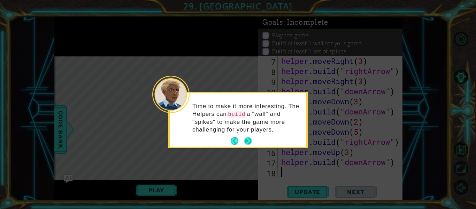
click at [244, 141] on button "Next" at bounding box center [248, 141] width 8 height 8
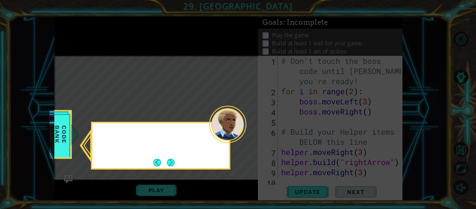
scroll to position [0, 0]
click at [173, 165] on button "Next" at bounding box center [171, 163] width 8 height 8
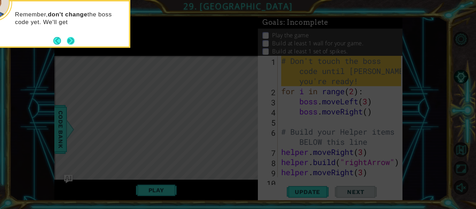
click at [74, 45] on button "Next" at bounding box center [71, 41] width 8 height 8
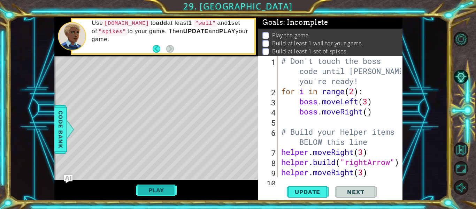
click at [161, 190] on button "Play" at bounding box center [156, 189] width 41 height 13
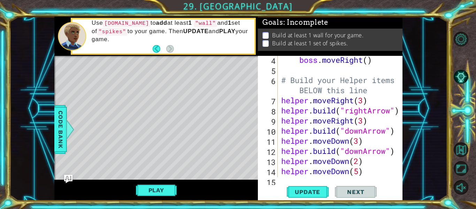
scroll to position [52, 0]
click at [281, 119] on div "boss . moveRight ( ) # Build your Helper items BELOW this line helper . moveRig…" at bounding box center [342, 125] width 125 height 142
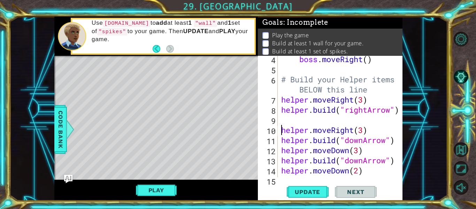
click at [294, 114] on div "boss . moveRight ( ) # Build your Helper items BELOW this line helper . moveRig…" at bounding box center [342, 125] width 125 height 142
type textarea "[DOMAIN_NAME]("rightArrow")"
click at [287, 119] on div "boss . moveRight ( ) # Build your Helper items BELOW this line helper . moveRig…" at bounding box center [342, 125] width 125 height 142
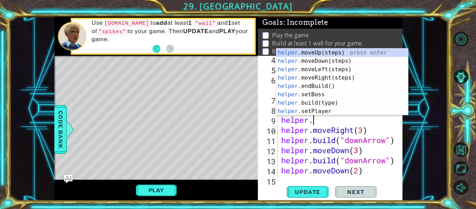
scroll to position [0, 1]
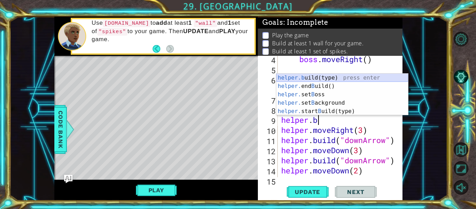
click at [330, 79] on div "helper.b uild(type) press enter helper. end B uild() press enter helper. set B …" at bounding box center [343, 103] width 132 height 59
type textarea "[DOMAIN_NAME]("wall")"
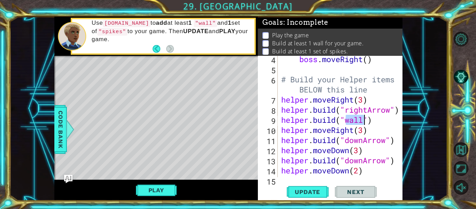
click at [377, 120] on div "boss . moveRight ( ) # Build your Helper items BELOW this line helper . moveRig…" at bounding box center [342, 125] width 125 height 142
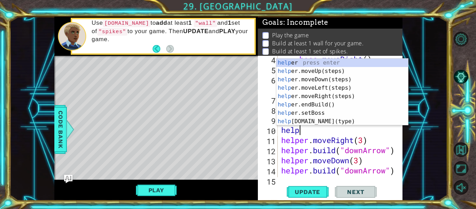
scroll to position [0, 1]
click at [357, 122] on div "helpe r press enter helpe [PERSON_NAME]moveUp(steps) press enter helpe r.moveDo…" at bounding box center [343, 101] width 132 height 84
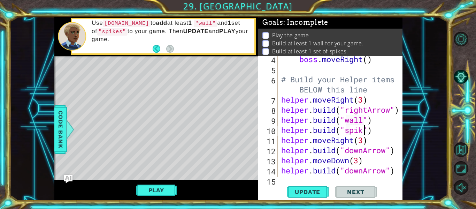
scroll to position [0, 4]
type textarea "[DOMAIN_NAME]("spikes")"
click at [321, 190] on span "Update" at bounding box center [307, 191] width 39 height 7
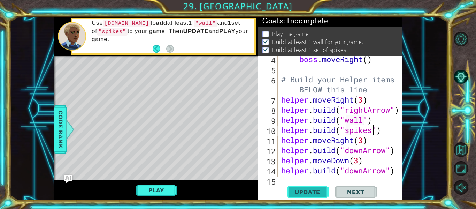
scroll to position [2, 0]
click at [171, 194] on button "Play" at bounding box center [156, 189] width 41 height 13
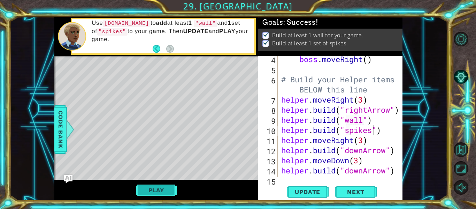
scroll to position [0, 0]
click at [352, 192] on span "Next" at bounding box center [355, 191] width 31 height 7
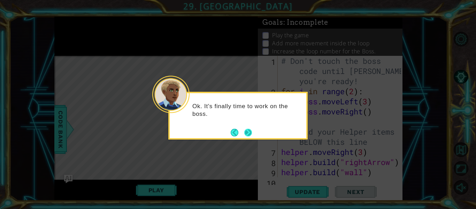
click at [251, 134] on button "Next" at bounding box center [248, 132] width 8 height 8
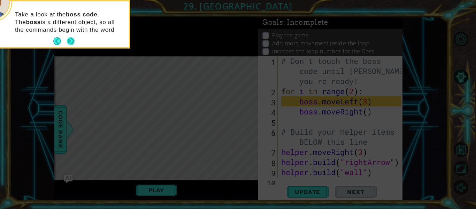
click at [74, 40] on button "Next" at bounding box center [71, 41] width 8 height 8
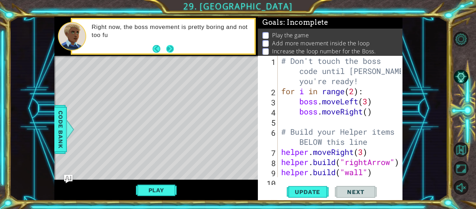
click at [172, 50] on button "Next" at bounding box center [170, 49] width 8 height 8
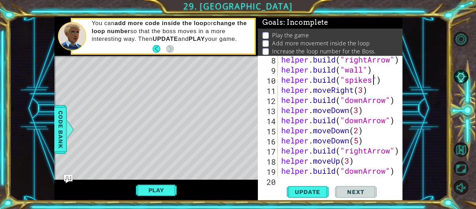
scroll to position [111, 0]
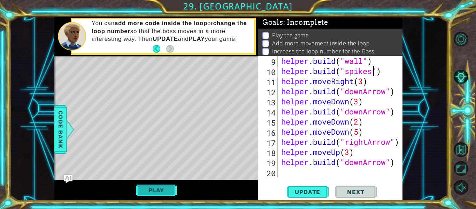
click at [167, 189] on button "Play" at bounding box center [156, 189] width 41 height 13
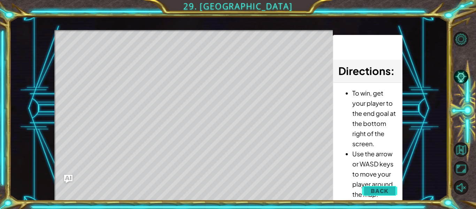
click at [384, 189] on span "Back" at bounding box center [380, 190] width 18 height 7
